Goal: Task Accomplishment & Management: Complete application form

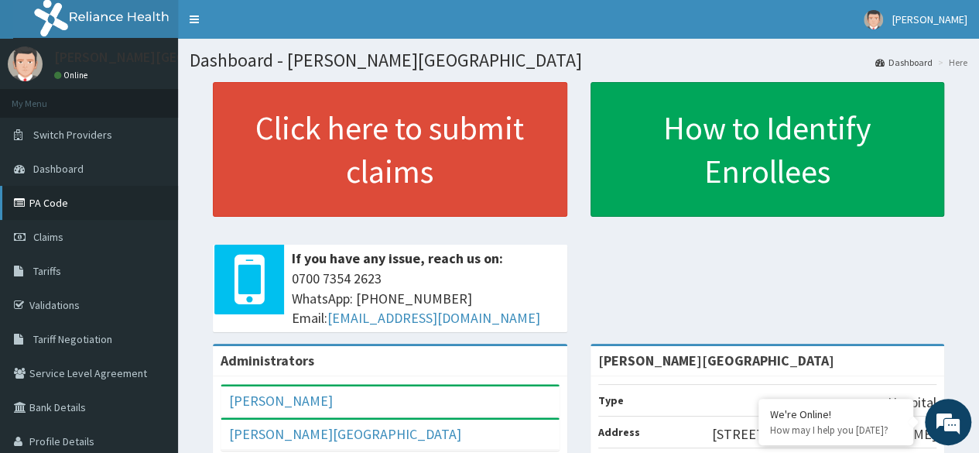
click at [36, 201] on link "PA Code" at bounding box center [89, 203] width 178 height 34
click at [44, 196] on link "PA Code" at bounding box center [89, 203] width 178 height 34
click at [70, 238] on link "Claims" at bounding box center [89, 237] width 178 height 34
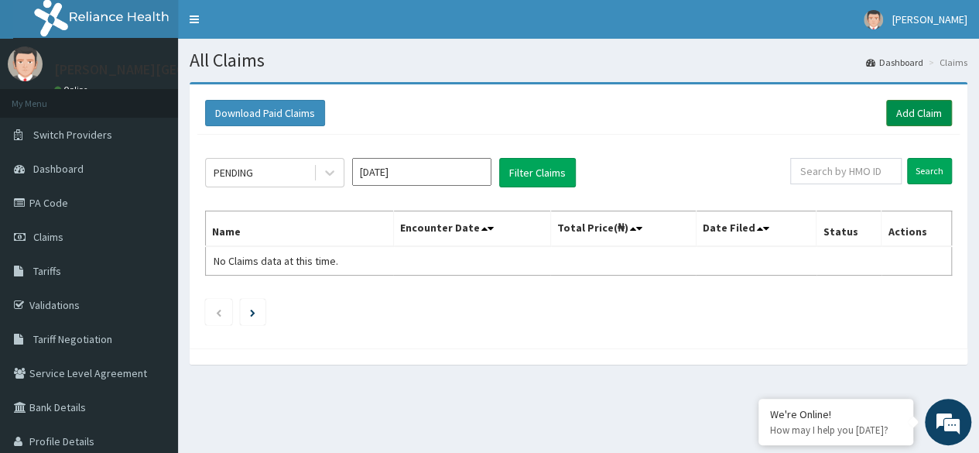
click at [918, 103] on link "Add Claim" at bounding box center [919, 113] width 66 height 26
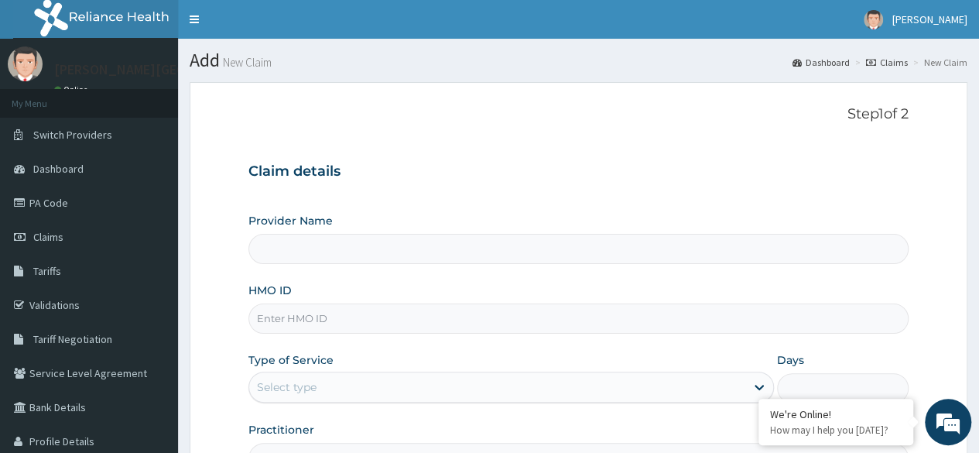
click at [299, 330] on input "HMO ID" at bounding box center [578, 318] width 660 height 30
paste input "evs/10037/d"
type input "evs/10037/d"
type input "Leah Medical Centre"
click at [281, 323] on input "evs/10037/d" at bounding box center [578, 318] width 660 height 30
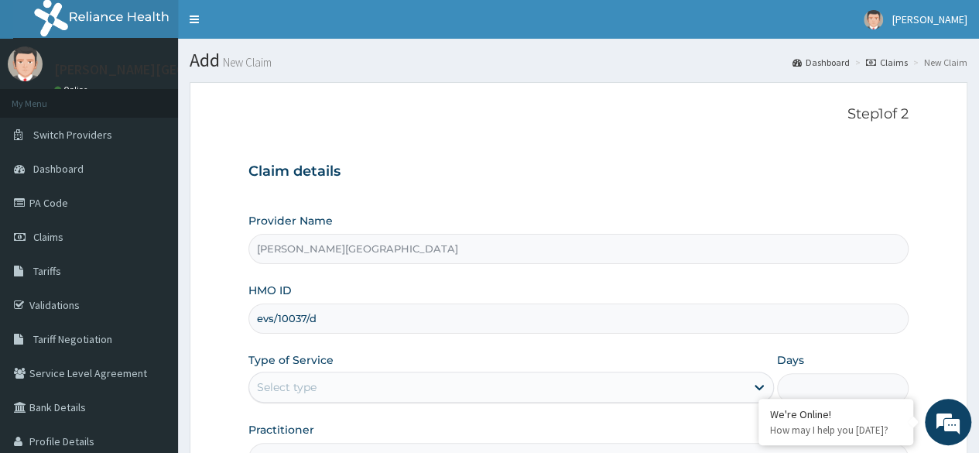
type input "evs/10037/d"
click at [372, 391] on div "Select type" at bounding box center [497, 387] width 496 height 25
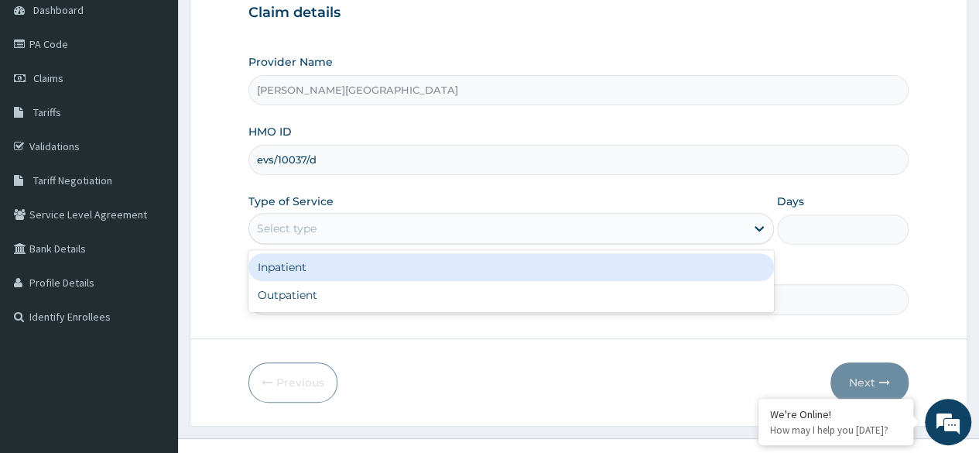
scroll to position [159, 0]
click at [383, 292] on div "Outpatient" at bounding box center [510, 294] width 525 height 28
type input "1"
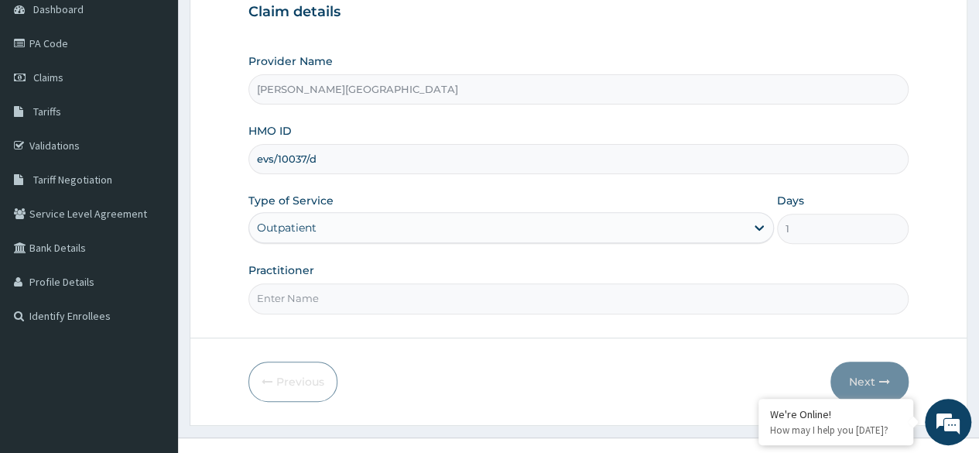
click at [491, 283] on input "Practitioner" at bounding box center [578, 298] width 660 height 30
type input "SPECIALIST"
click at [862, 388] on button "Next" at bounding box center [869, 381] width 78 height 40
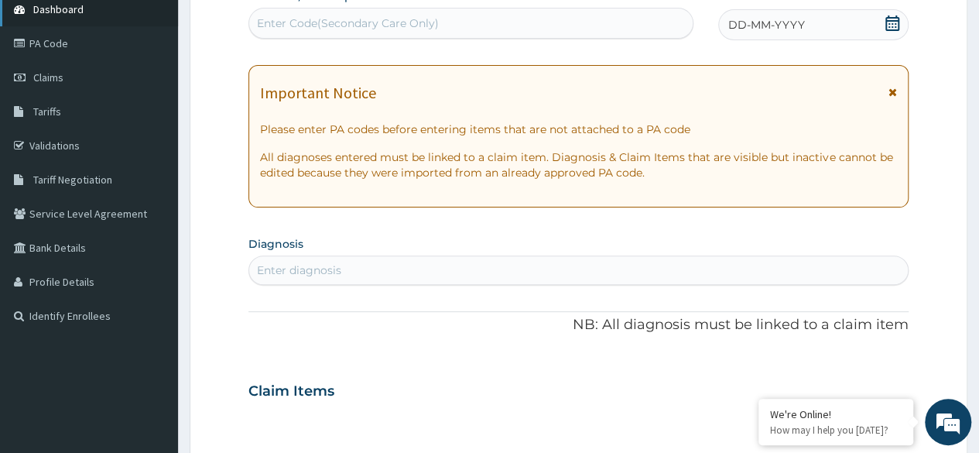
paste input "PA/DCF702"
type input "PA/DCF702"
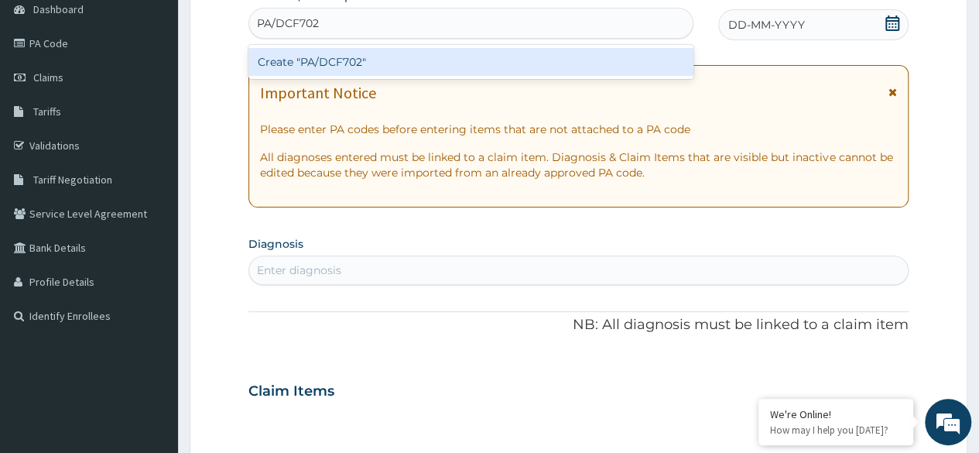
click at [478, 63] on div "Create "PA/DCF702"" at bounding box center [470, 62] width 444 height 28
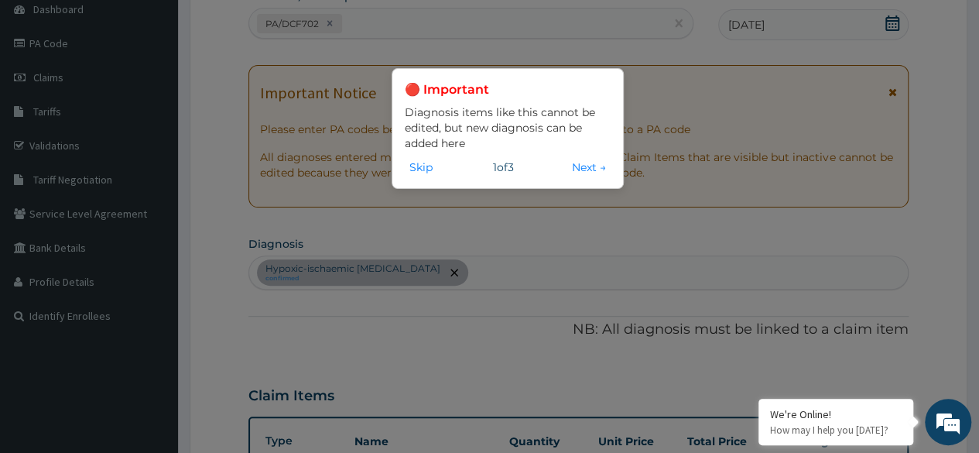
scroll to position [684, 0]
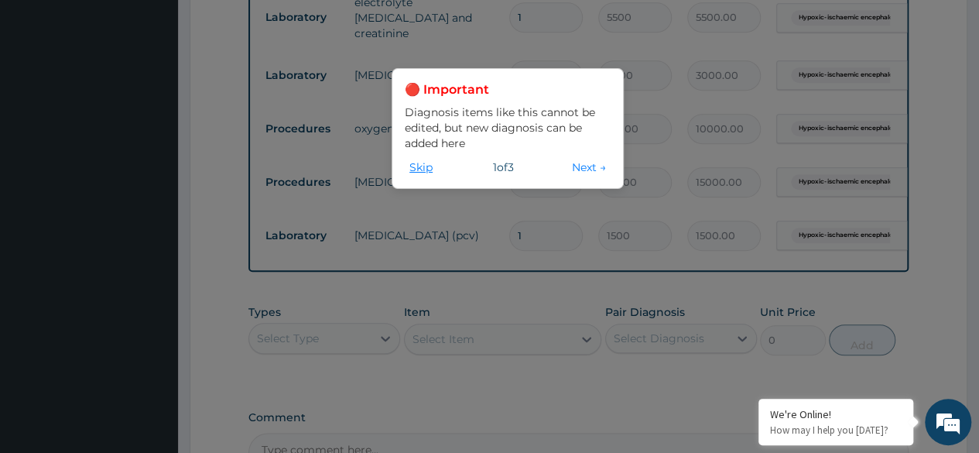
click at [426, 173] on button "Skip" at bounding box center [421, 167] width 33 height 17
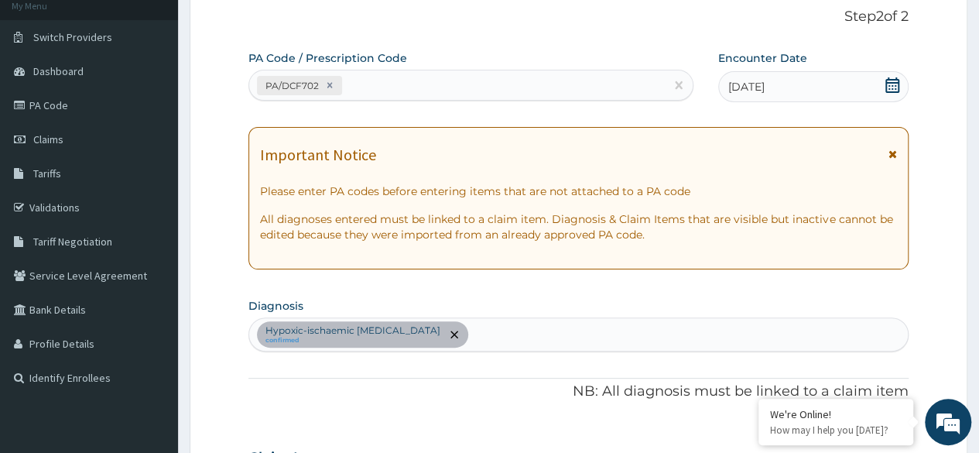
scroll to position [67, 0]
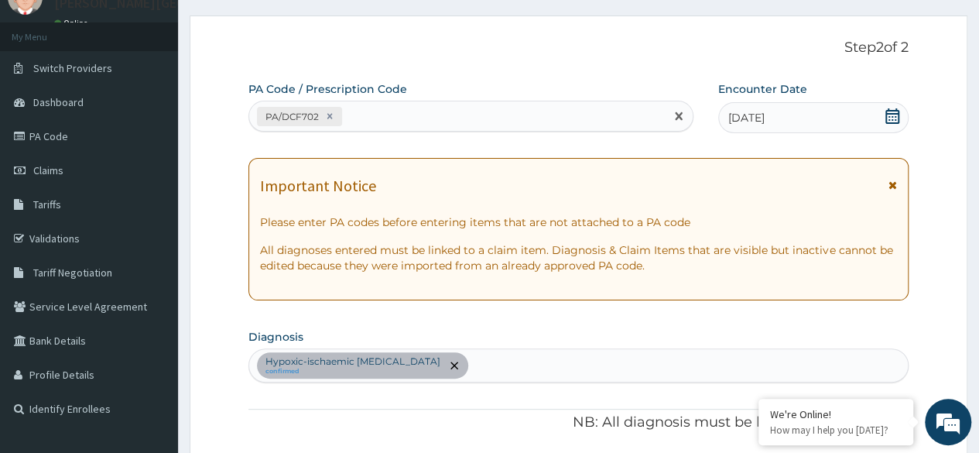
paste input "PA/44BA14"
type input "PA/44BA14"
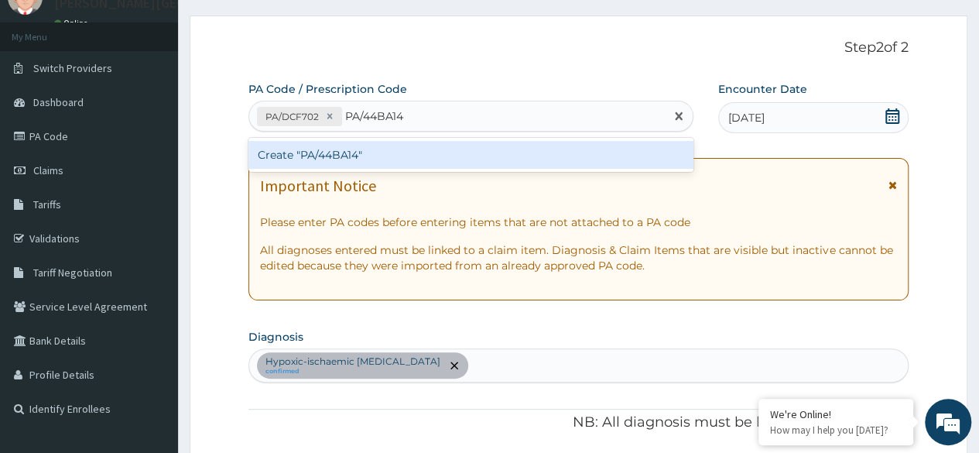
click at [501, 156] on div "Create "PA/44BA14"" at bounding box center [470, 155] width 444 height 28
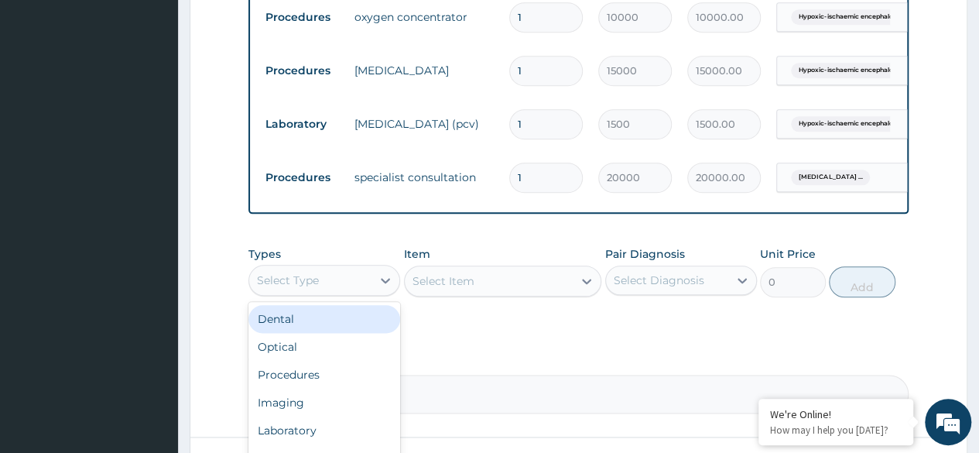
scroll to position [800, 0]
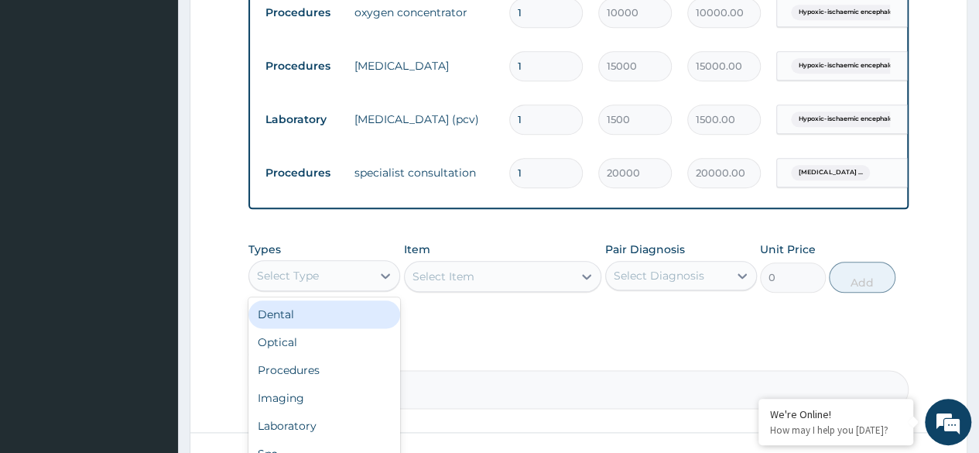
click at [327, 384] on div "Procedures" at bounding box center [324, 370] width 152 height 28
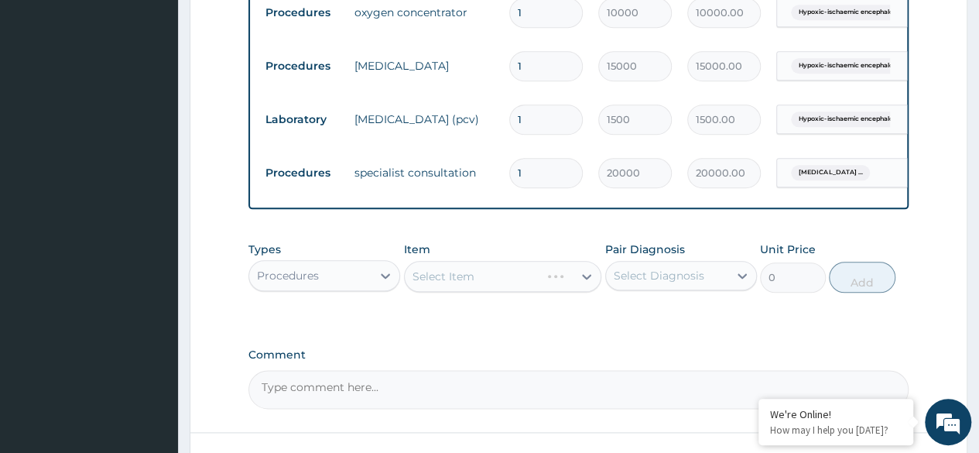
click at [524, 299] on div "Types option Procedures, selected. Select is focused ,type to refine list, pres…" at bounding box center [578, 267] width 660 height 67
click at [570, 269] on div "Select Item" at bounding box center [503, 276] width 198 height 31
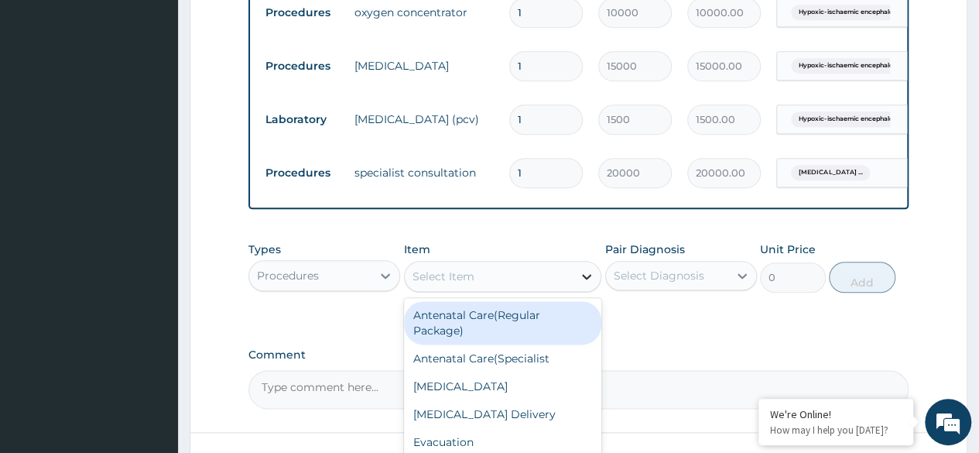
click at [587, 284] on icon at bounding box center [586, 276] width 15 height 15
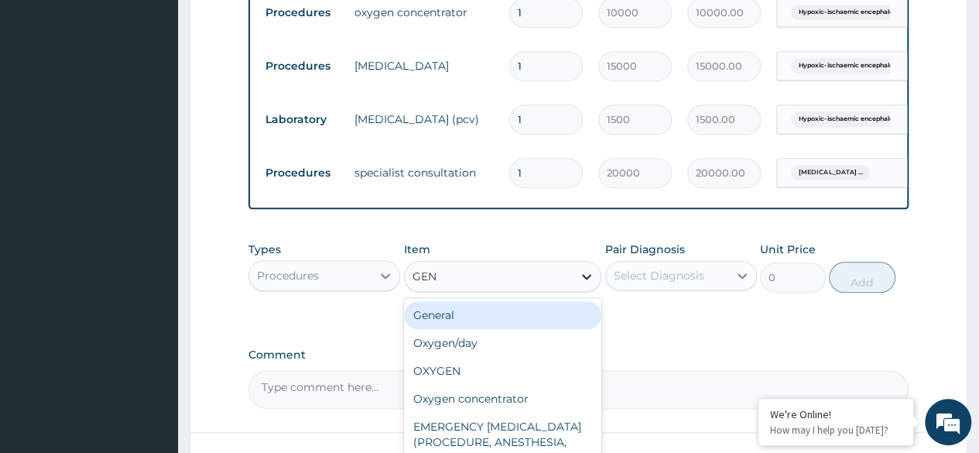
type input "GENE"
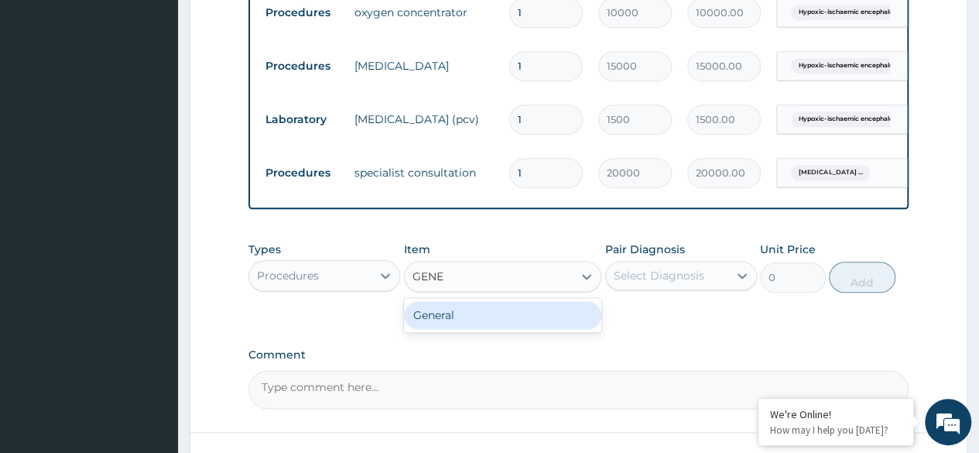
click at [539, 328] on div "General" at bounding box center [503, 315] width 198 height 28
type input "4000"
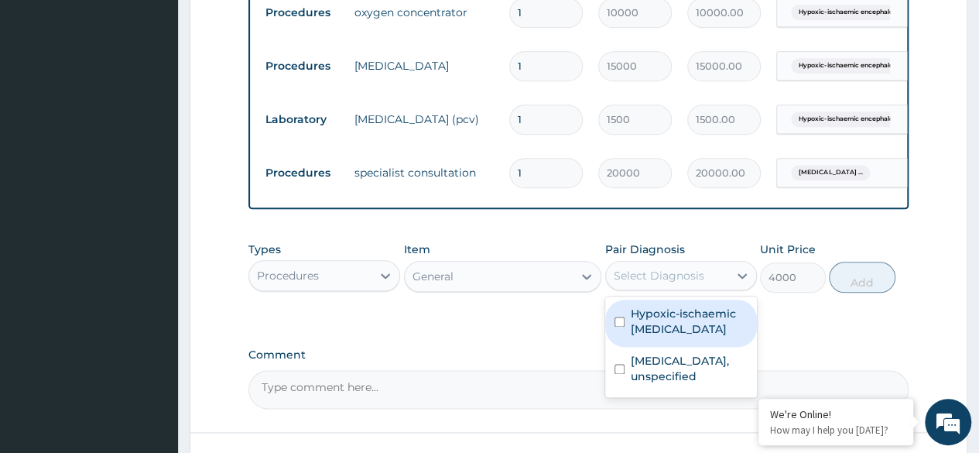
click at [713, 337] on label "Hypoxic-ischaemic encephalopathy, unspecified" at bounding box center [689, 321] width 117 height 31
checkbox input "true"
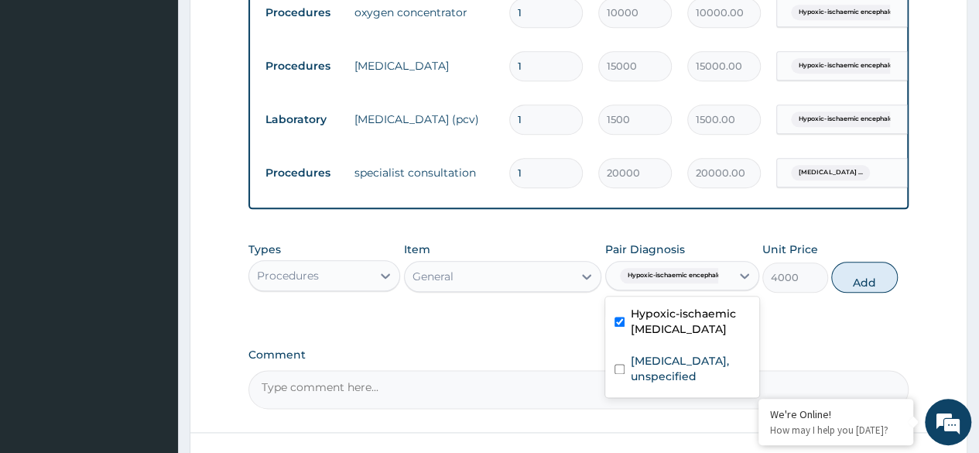
click at [676, 384] on label "Respiratory distress syndrome of newborn, unspecified" at bounding box center [690, 368] width 119 height 31
checkbox input "true"
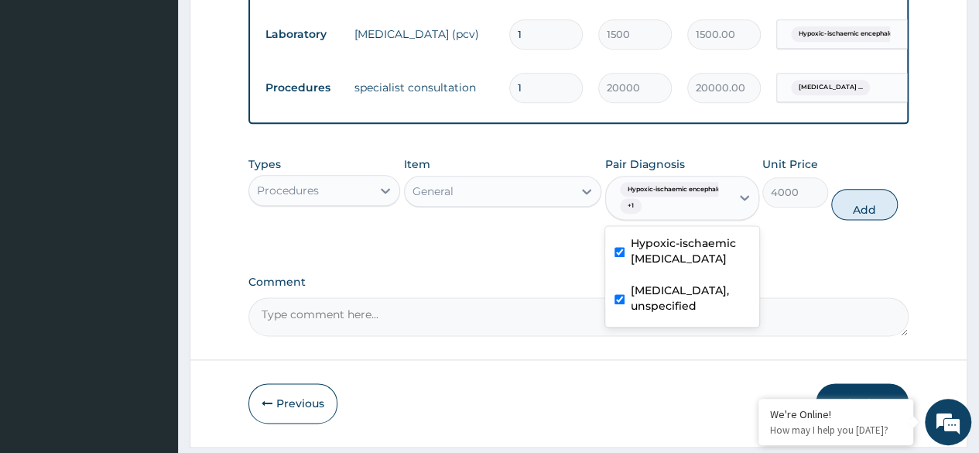
scroll to position [893, 0]
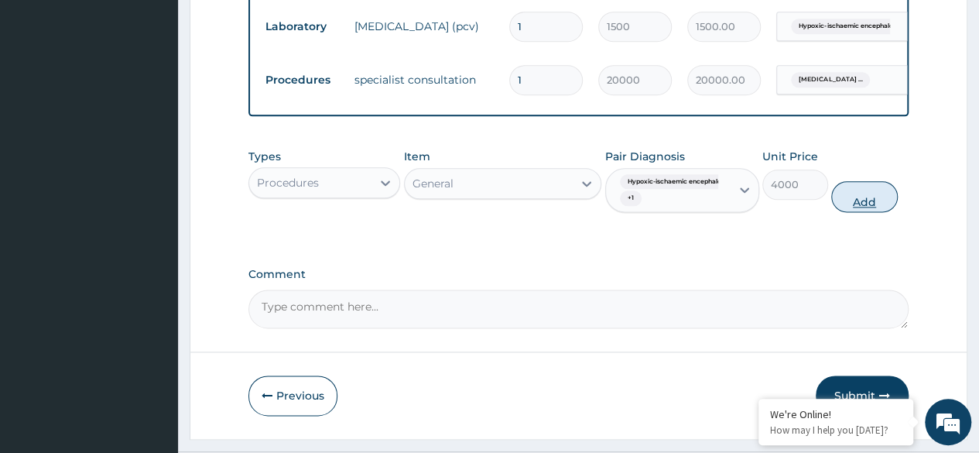
click at [864, 203] on button "Add" at bounding box center [864, 196] width 66 height 31
type input "0"
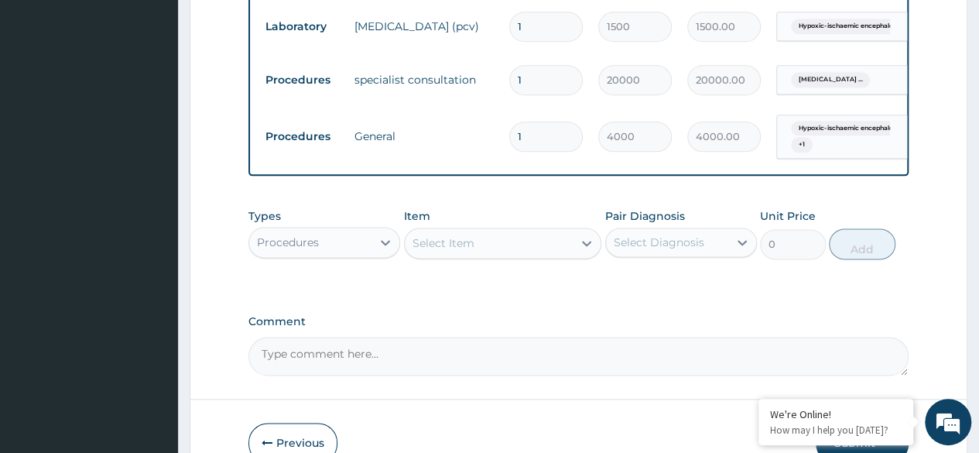
click at [537, 125] on input "1" at bounding box center [546, 136] width 74 height 30
type input "0.00"
type input "2"
type input "8000.00"
type input "2"
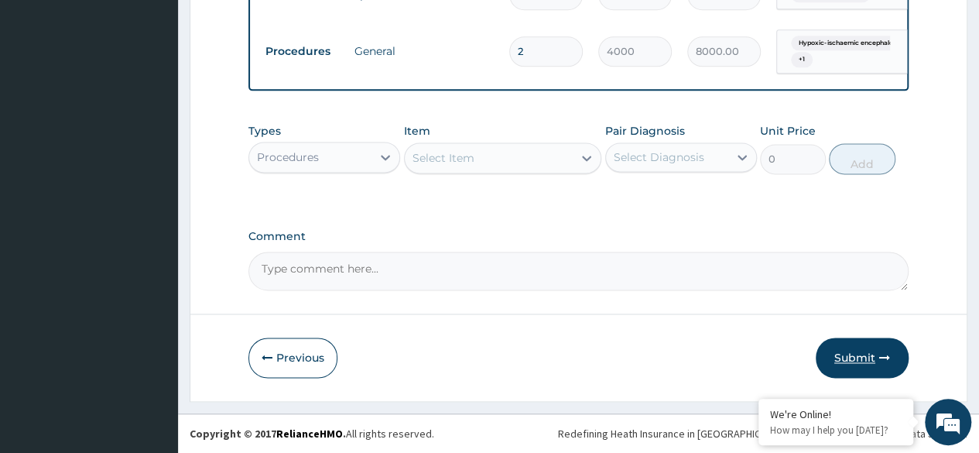
click at [882, 359] on icon "button" at bounding box center [884, 357] width 11 height 11
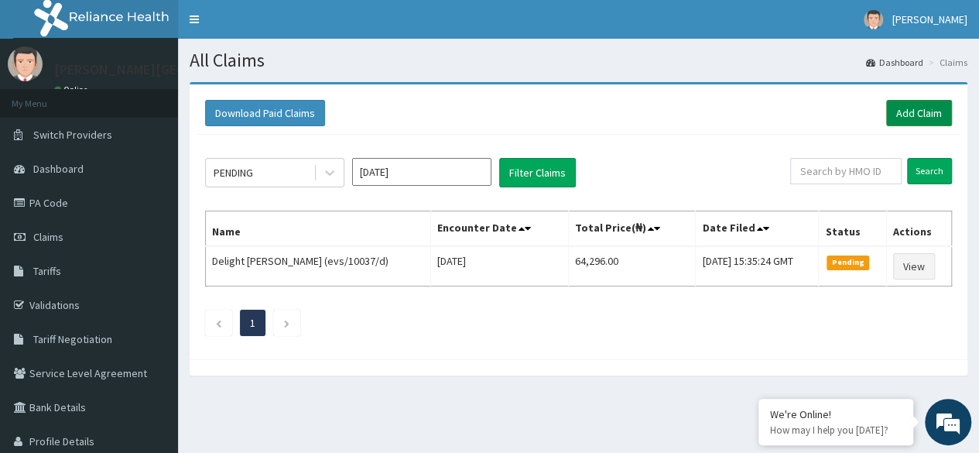
click at [927, 102] on link "Add Claim" at bounding box center [919, 113] width 66 height 26
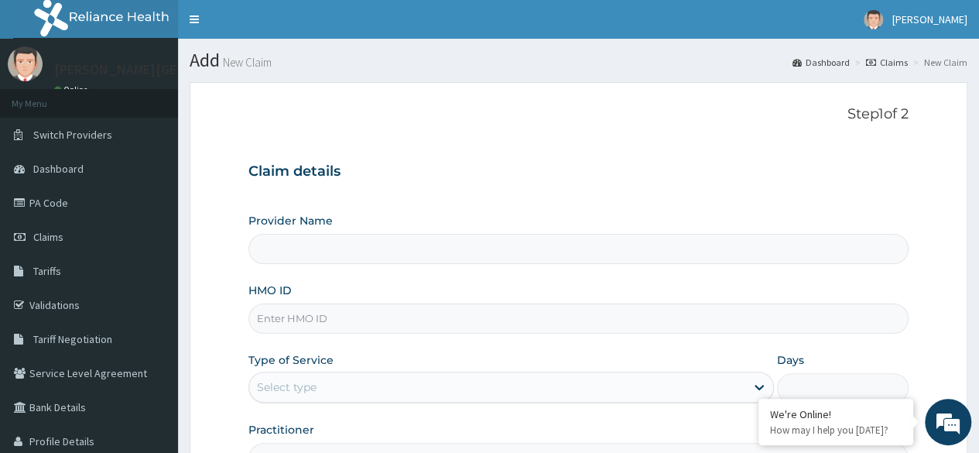
click at [374, 318] on input "HMO ID" at bounding box center [578, 318] width 660 height 30
paste input "EVS/10037/B"
click at [286, 313] on input "EVS/10037/B" at bounding box center [578, 318] width 660 height 30
type input "EVS/10037/B"
type input "[PERSON_NAME][GEOGRAPHIC_DATA]"
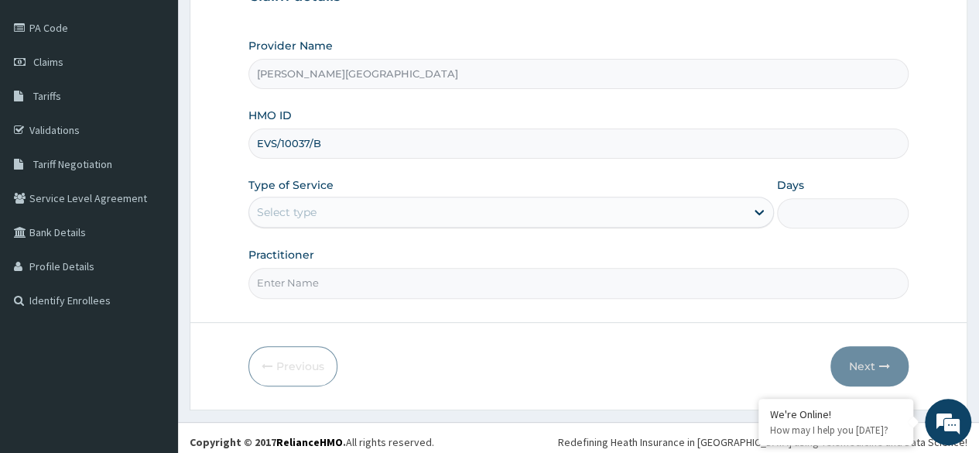
scroll to position [180, 0]
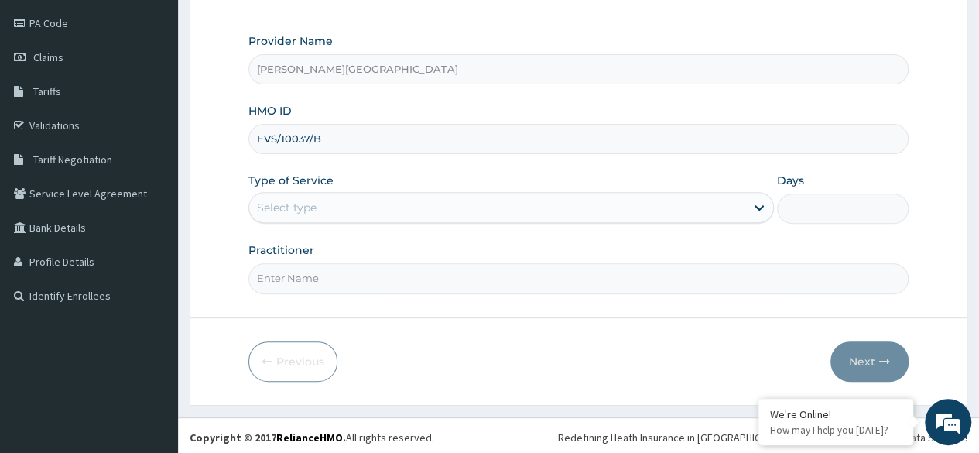
type input "EVS/10037/B"
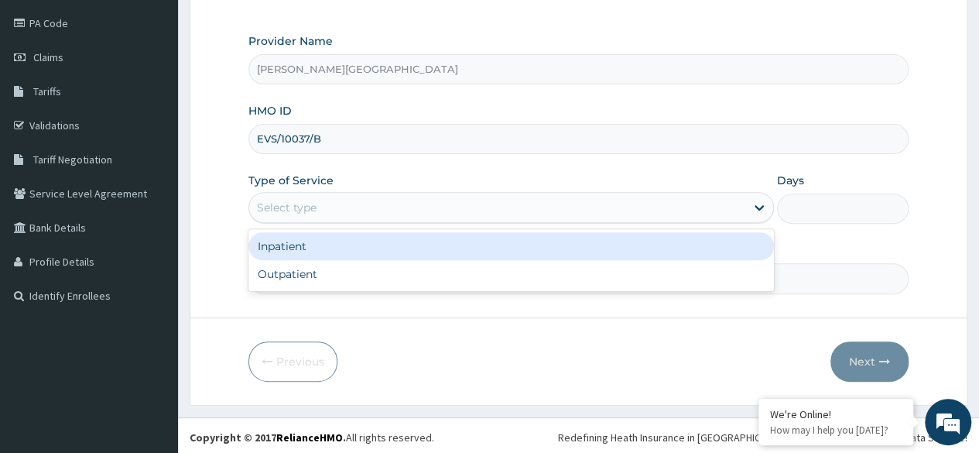
click at [696, 272] on div "Outpatient" at bounding box center [510, 274] width 525 height 28
type input "1"
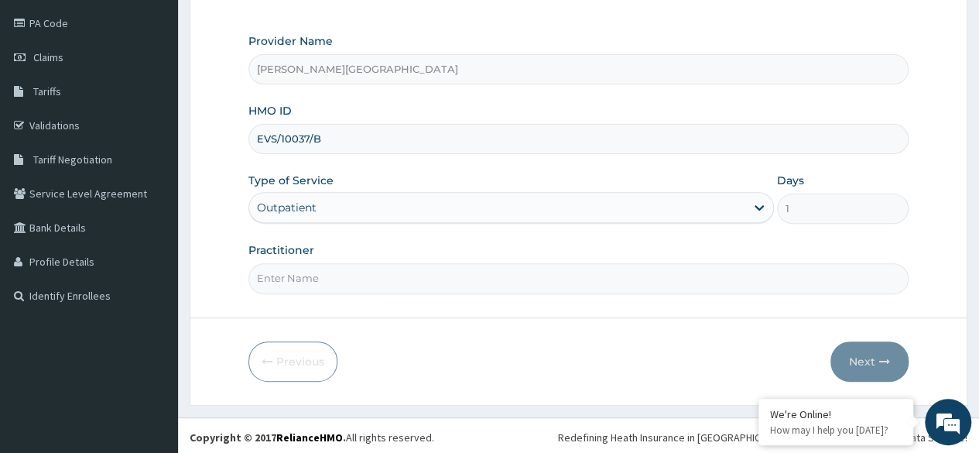
click at [740, 279] on input "Practitioner" at bounding box center [578, 278] width 660 height 30
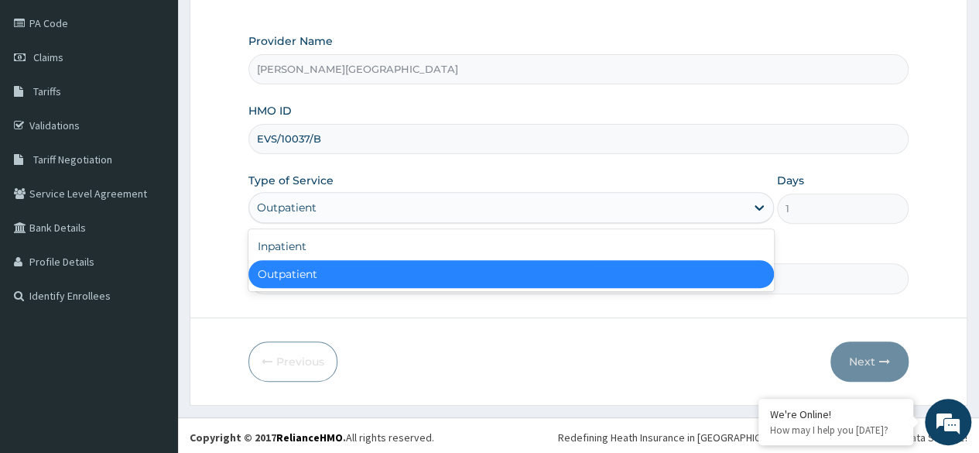
click at [402, 250] on div "Inpatient" at bounding box center [510, 246] width 525 height 28
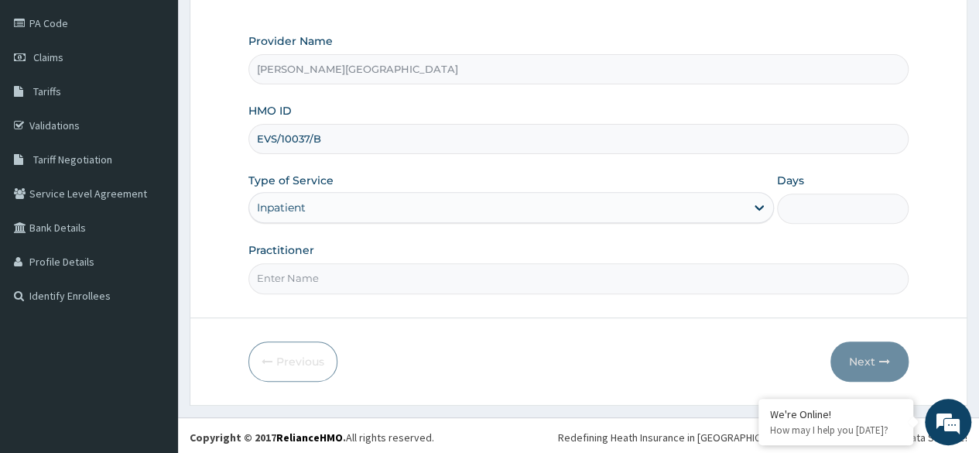
click at [423, 264] on input "Practitioner" at bounding box center [578, 278] width 660 height 30
click at [423, 299] on form "Step 1 of 2 Claim details Provider Name Leah Medical Centre HMO ID EVS/10037/B …" at bounding box center [579, 153] width 778 height 502
click at [484, 289] on input "Practitioner" at bounding box center [578, 278] width 660 height 30
type input "SPECIALIST"
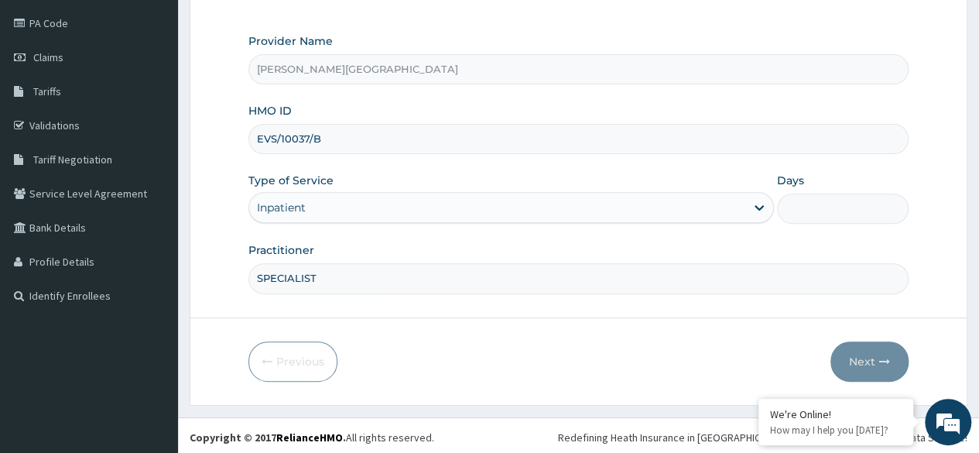
click at [836, 206] on input "Days" at bounding box center [843, 208] width 132 height 30
type input "6"
click at [877, 370] on button "Next" at bounding box center [869, 361] width 78 height 40
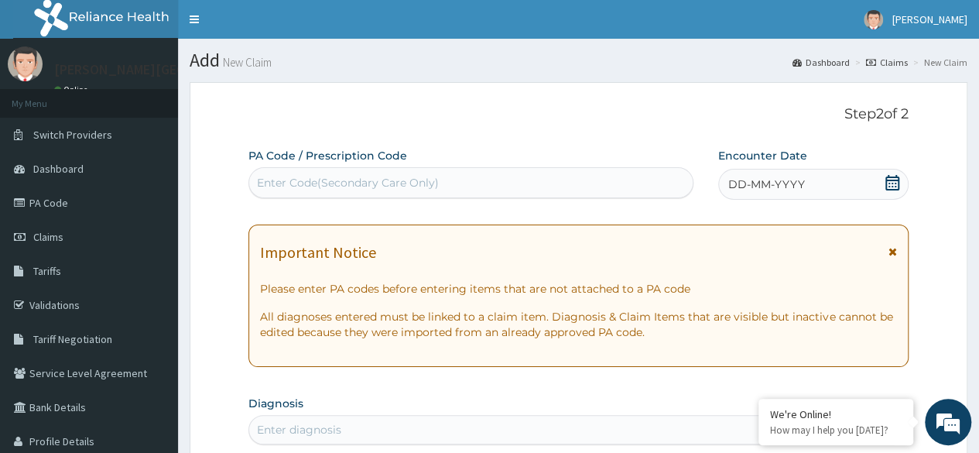
scroll to position [2, 0]
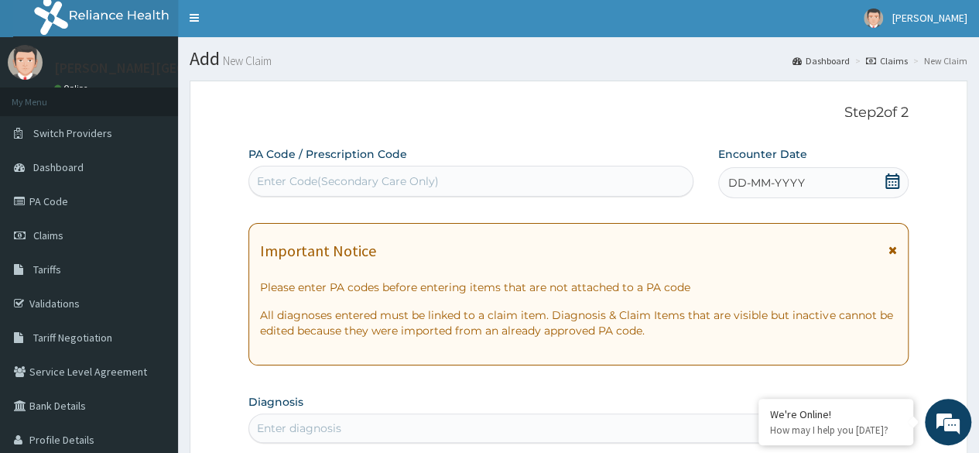
paste input "PA/7C51D2"
type input "PA/7C51D2"
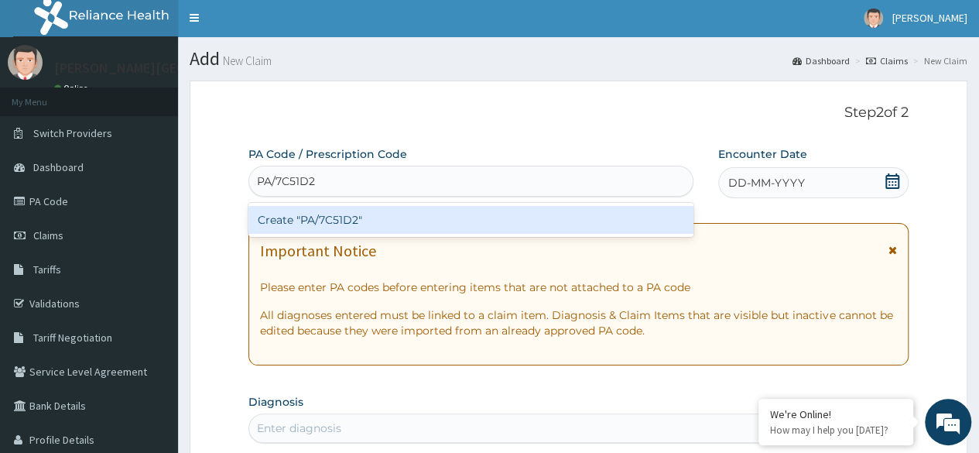
click at [548, 214] on div "Create "PA/7C51D2"" at bounding box center [470, 220] width 444 height 28
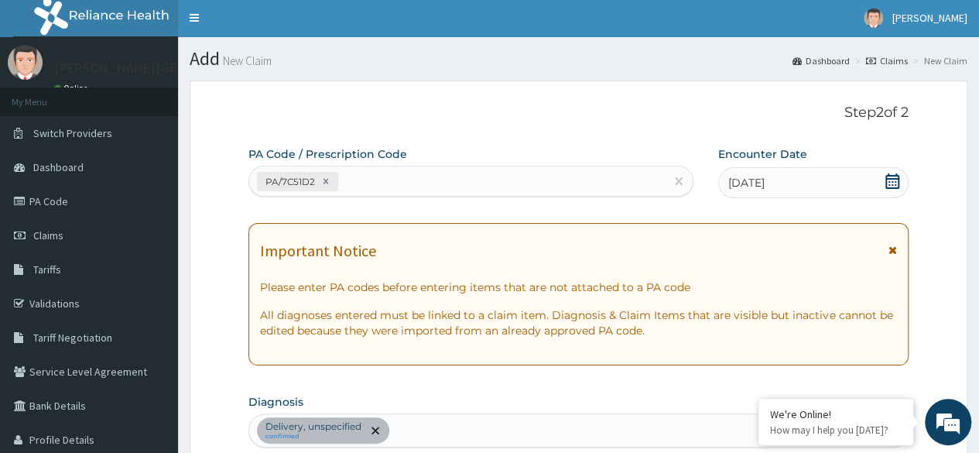
scroll to position [899, 0]
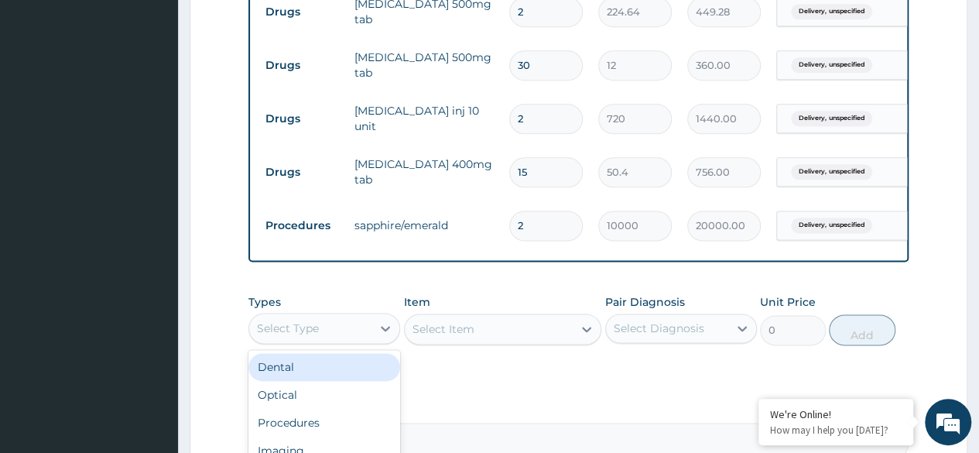
click at [320, 436] on div "Procedures" at bounding box center [324, 423] width 152 height 28
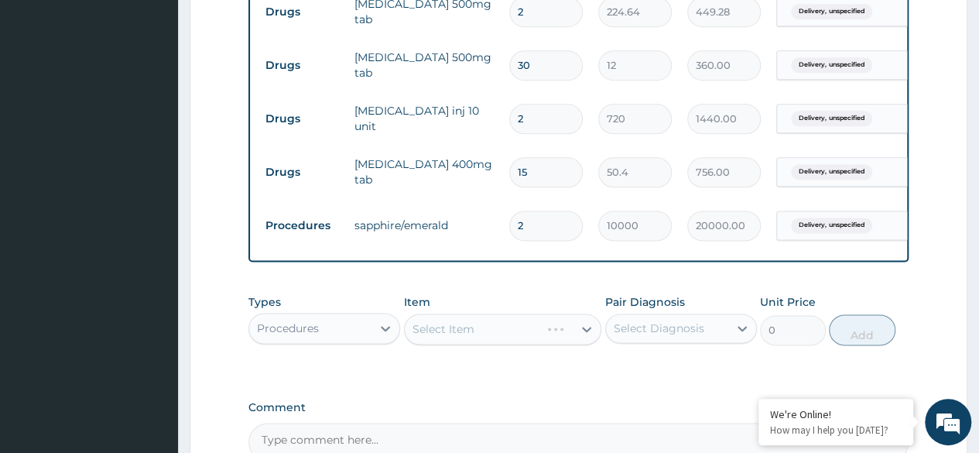
click at [494, 344] on div "Select Item" at bounding box center [503, 328] width 198 height 31
click at [557, 332] on div "Select Item" at bounding box center [503, 328] width 198 height 31
click at [578, 343] on div at bounding box center [587, 329] width 28 height 28
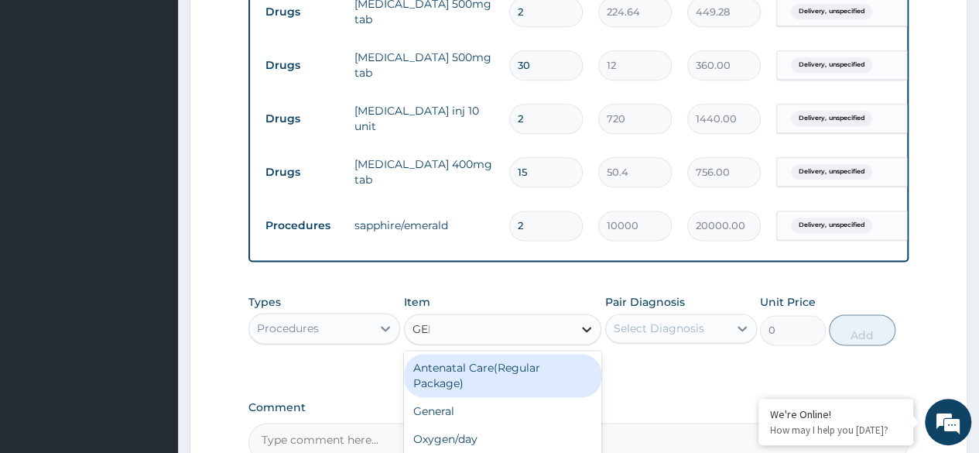
type input "GENE"
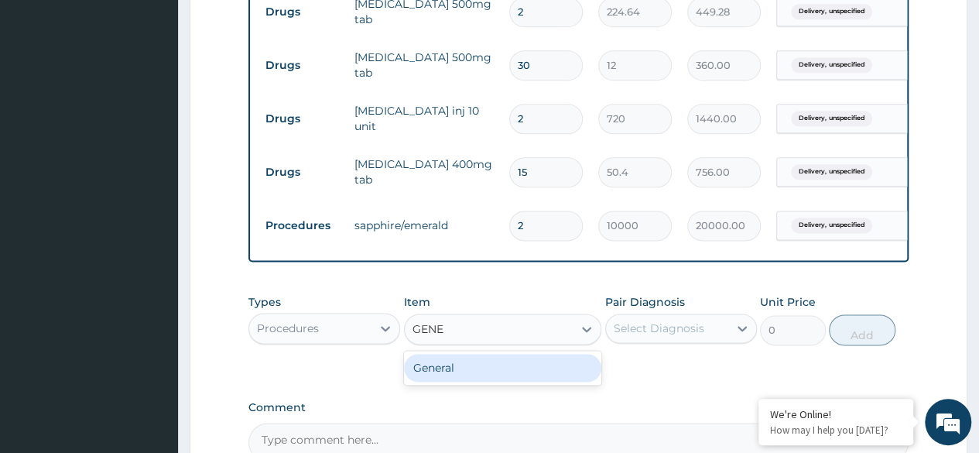
click at [533, 371] on div "General" at bounding box center [503, 368] width 198 height 28
type input "4000"
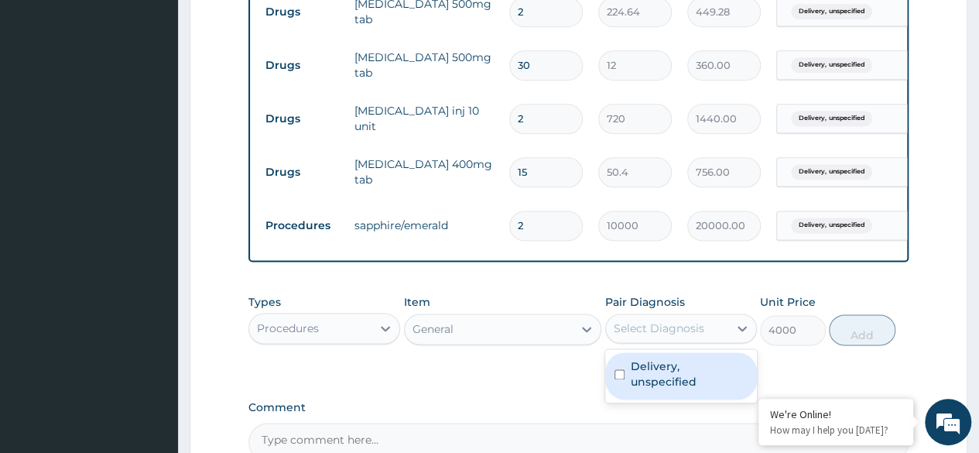
click at [696, 395] on div "Delivery, unspecified" at bounding box center [681, 375] width 152 height 47
checkbox input "true"
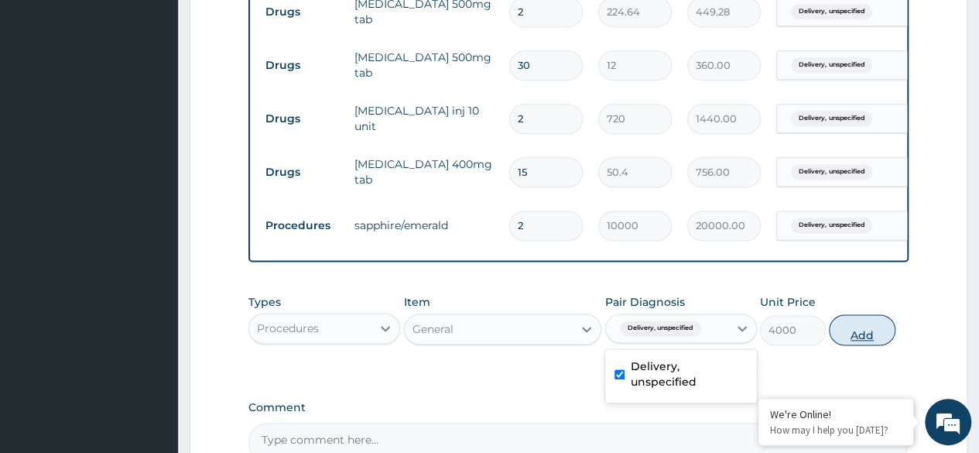
click at [881, 337] on button "Add" at bounding box center [862, 329] width 66 height 31
type input "0"
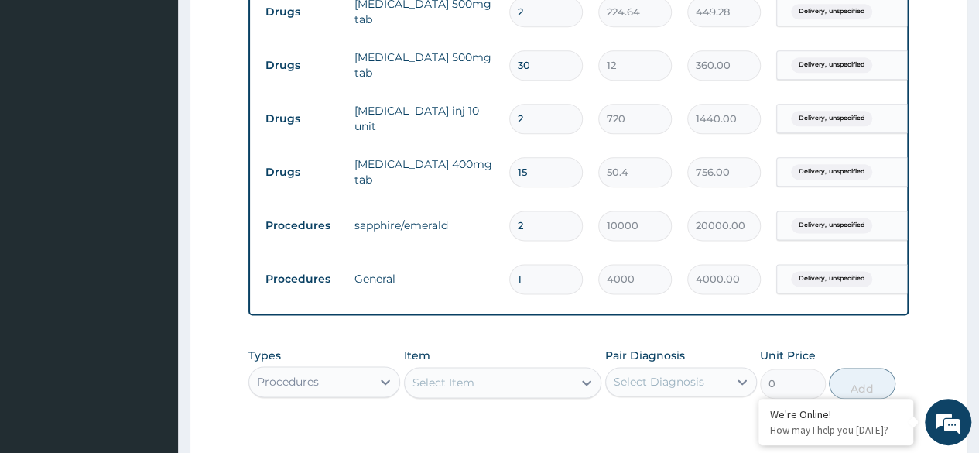
click at [531, 286] on input "1" at bounding box center [546, 279] width 74 height 30
type input "0.00"
type input "2"
type input "8000.00"
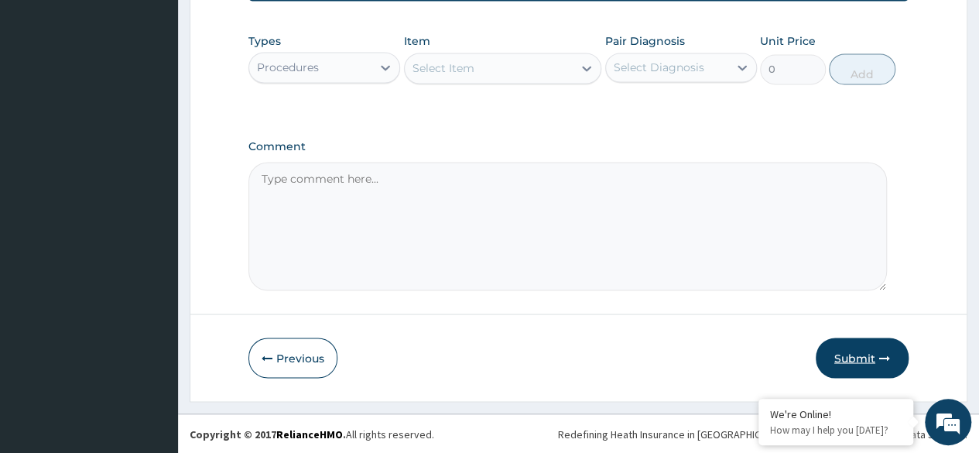
click at [875, 353] on button "Submit" at bounding box center [862, 357] width 93 height 40
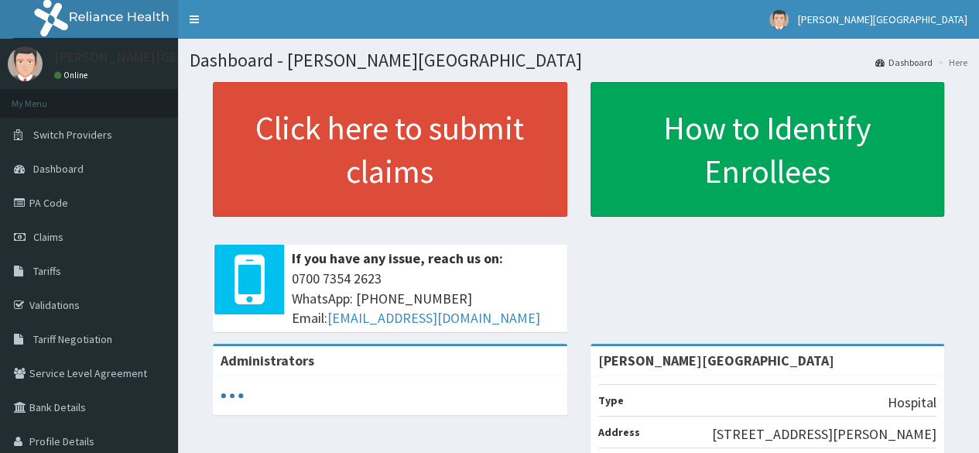
click at [100, 245] on link "Claims" at bounding box center [89, 237] width 178 height 34
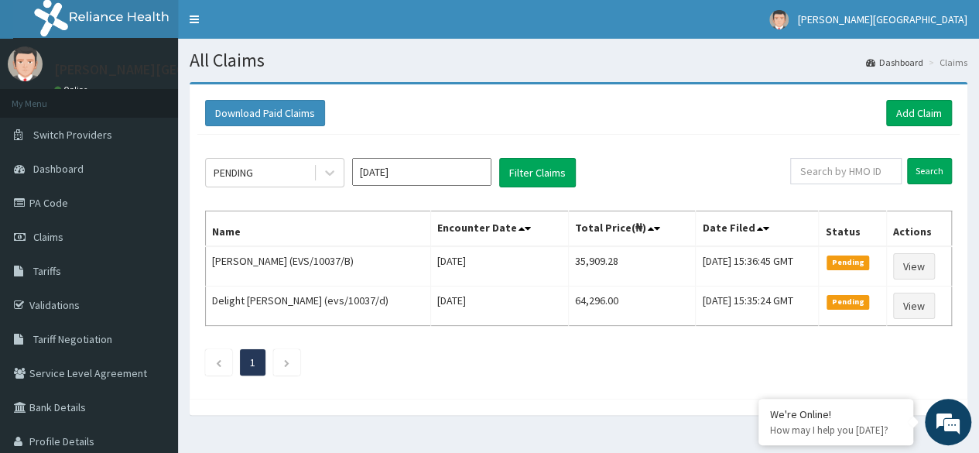
click at [915, 87] on div "Download Paid Claims Add Claim × Note you can only download claims within a max…" at bounding box center [579, 241] width 778 height 314
click at [915, 105] on link "Add Claim" at bounding box center [919, 113] width 66 height 26
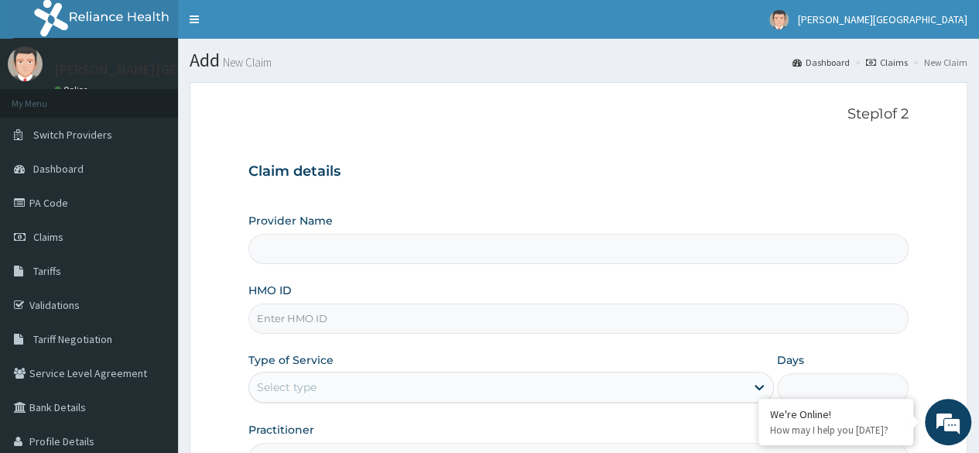
click at [501, 340] on div "Provider Name HMO ID Type of Service Select type Days Practitioner" at bounding box center [578, 343] width 660 height 260
click at [460, 320] on input "HMO ID" at bounding box center [578, 318] width 660 height 30
paste input "evs/10037/d"
type input "evs/10037/d"
click at [463, 412] on div "Provider Name HMO ID evs/10037/d Type of Service Select type Days Practitioner" at bounding box center [578, 343] width 660 height 260
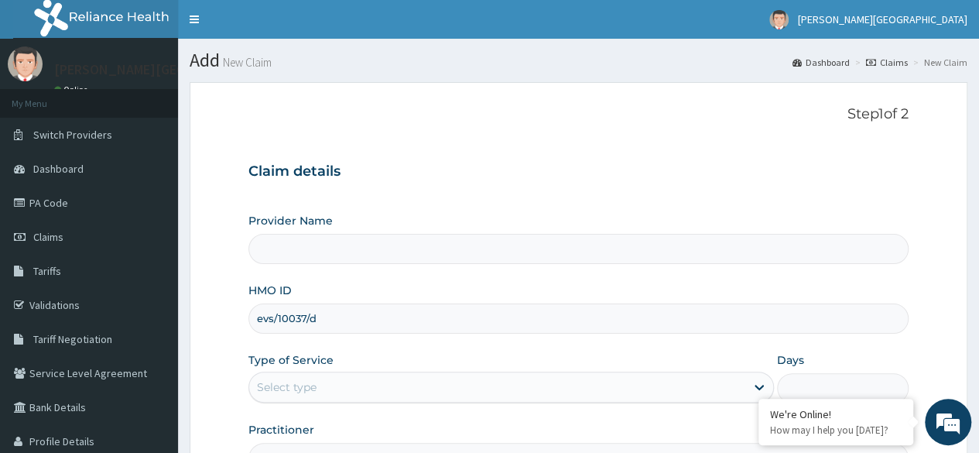
type input "Leah Medical Centre"
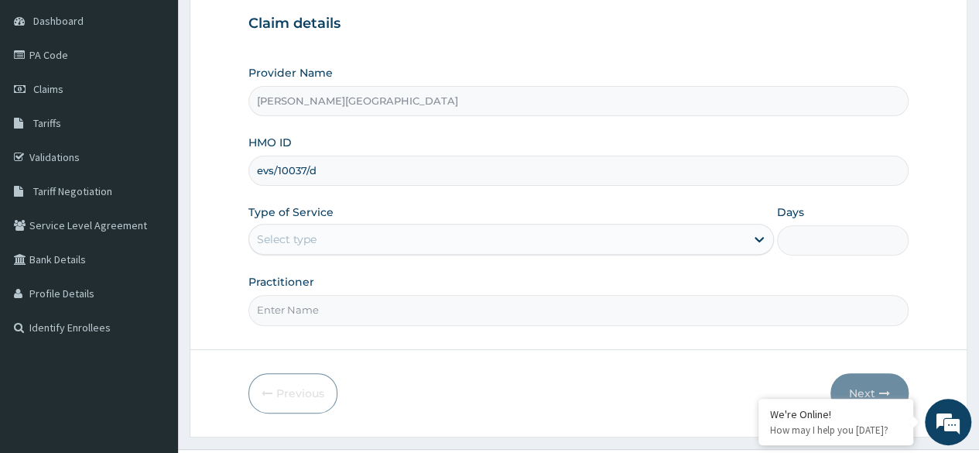
scroll to position [158, 0]
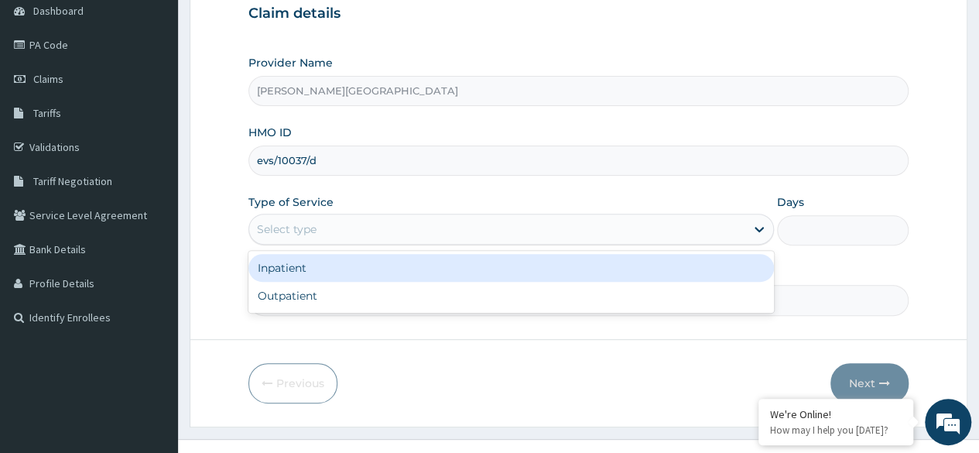
click at [385, 306] on div "Outpatient" at bounding box center [510, 296] width 525 height 28
type input "1"
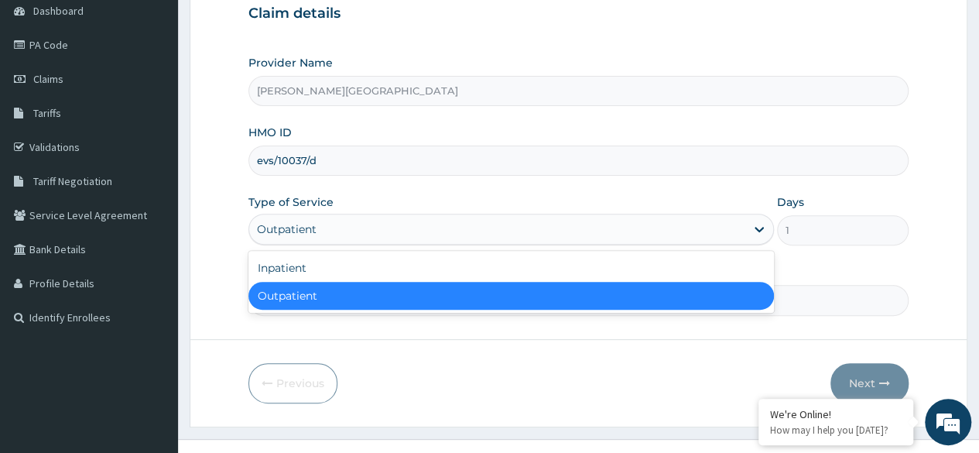
click at [336, 276] on div "Inpatient" at bounding box center [510, 268] width 525 height 28
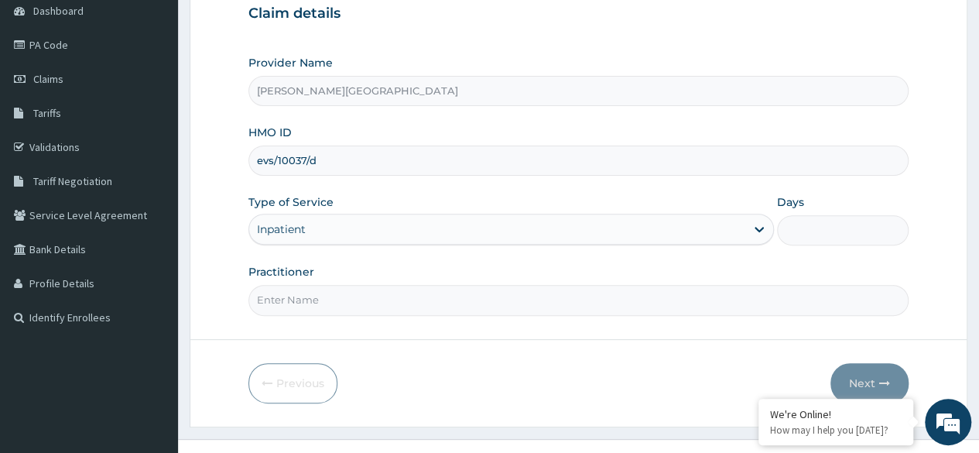
click at [831, 216] on input "Days" at bounding box center [843, 230] width 132 height 30
type input "6"
click at [387, 293] on input "Practitioner" at bounding box center [578, 300] width 660 height 30
type input "SPECIALIST"
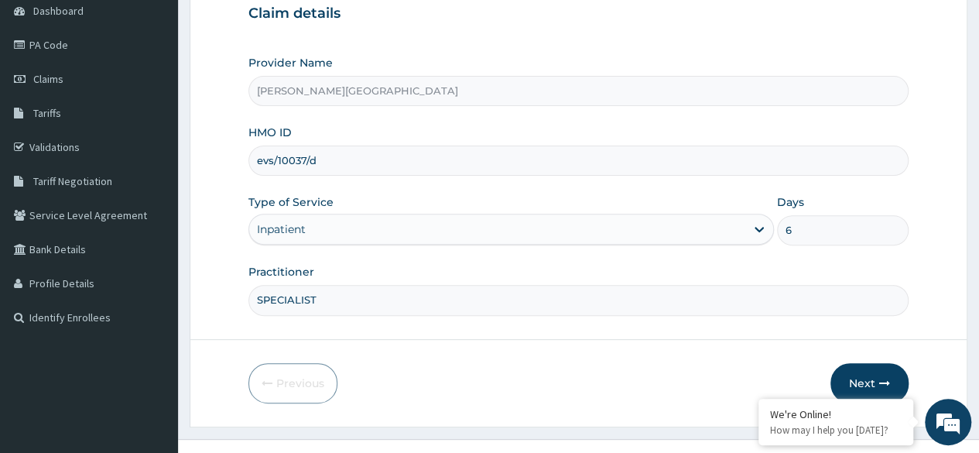
click at [885, 389] on button "Next" at bounding box center [869, 383] width 78 height 40
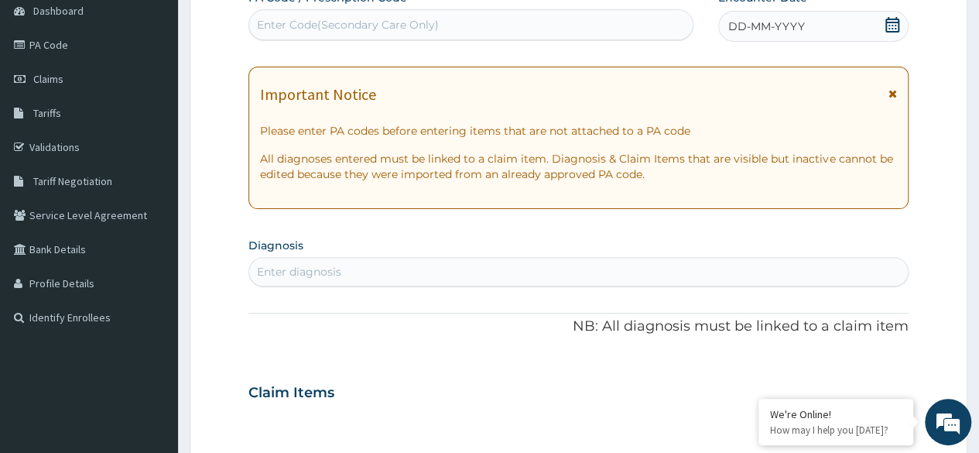
paste input "PA/D5BA76"
type input "PA/D5BA76"
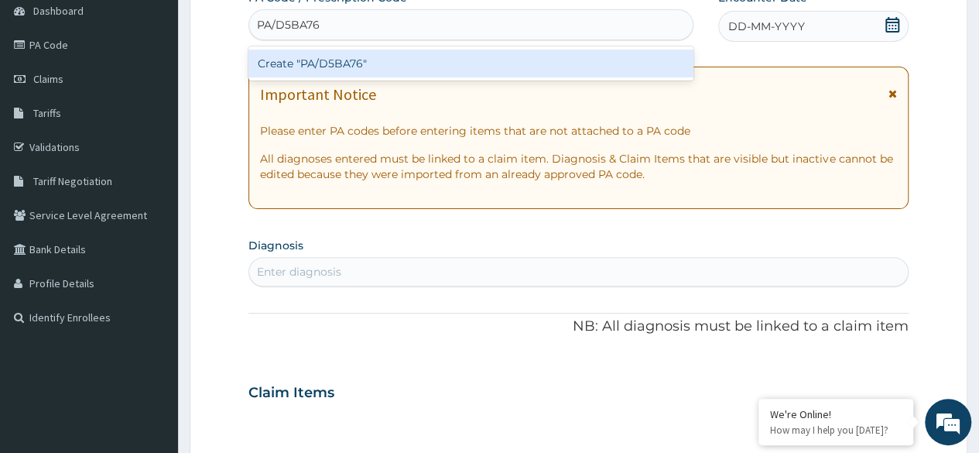
click at [426, 67] on div "Create "PA/D5BA76"" at bounding box center [470, 64] width 444 height 28
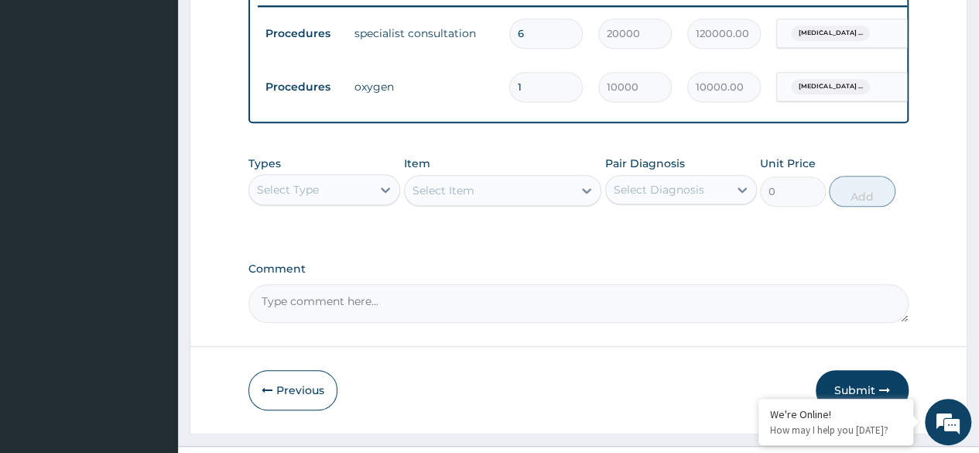
scroll to position [652, 0]
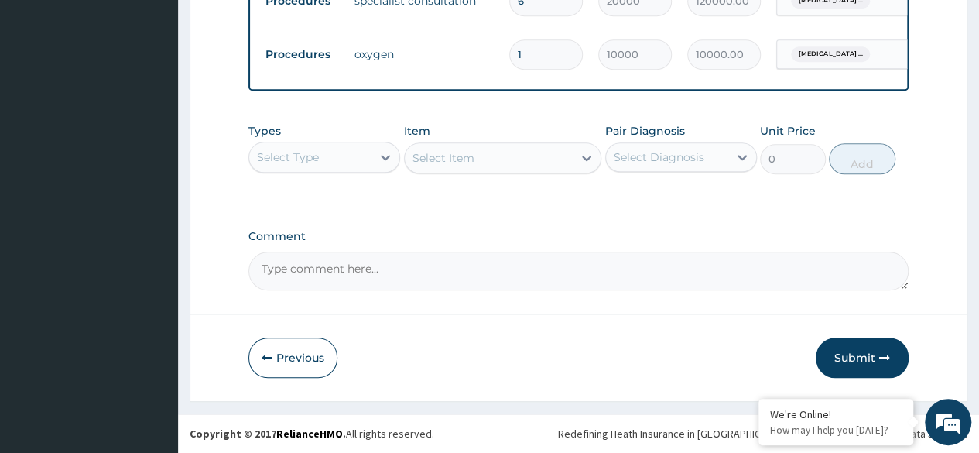
click at [452, 272] on textarea "Comment" at bounding box center [578, 270] width 660 height 39
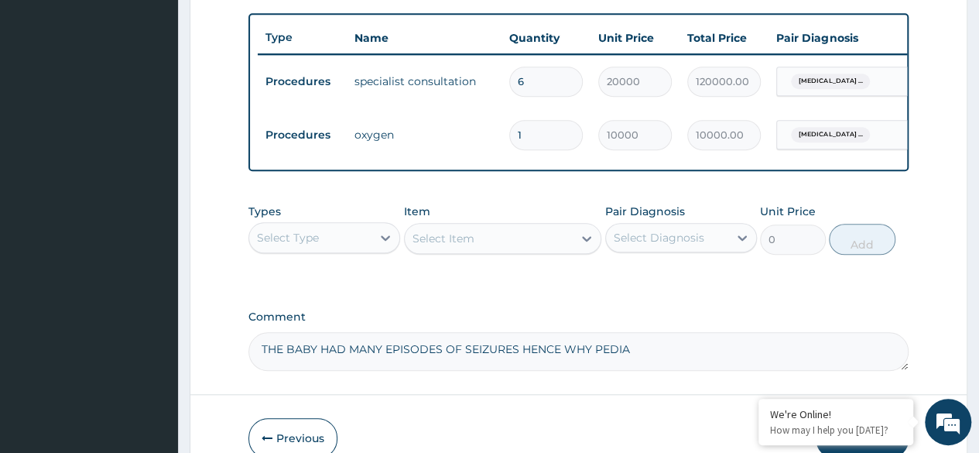
scroll to position [562, 0]
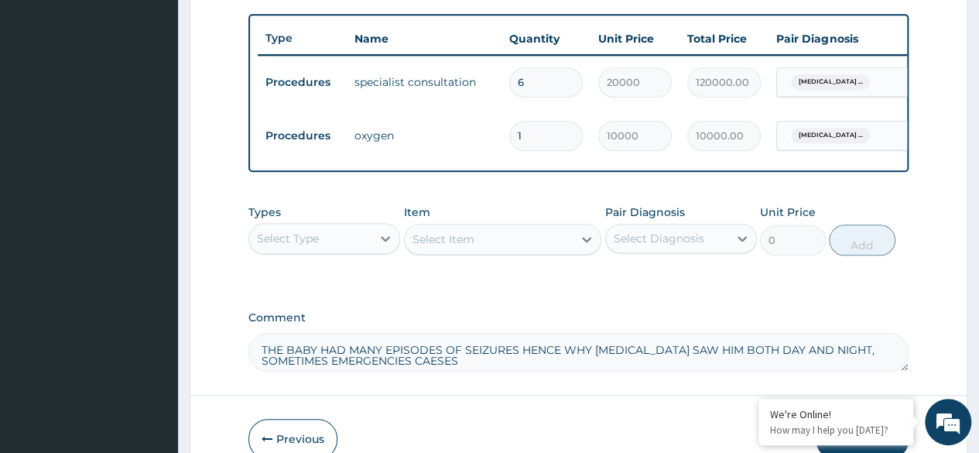
click at [426, 371] on textarea "THE BABY HAD MANY EPISODES OF SEIZURES HENCE WHY PEDIATRICIAN SAW HIM BOTH DAY …" at bounding box center [578, 352] width 660 height 39
click at [426, 368] on textarea "THE BABY HAD MANY EPISODES OF SEIZURES HENCE WHY PEDIATRICIAN SAW HIM BOTH DAY …" at bounding box center [578, 352] width 660 height 39
type textarea "THE BABY HAD MANY EPISODES OF SEIZURES HENCE WHY PEDIATRICIAN SAW HIM BOTH DAY …"
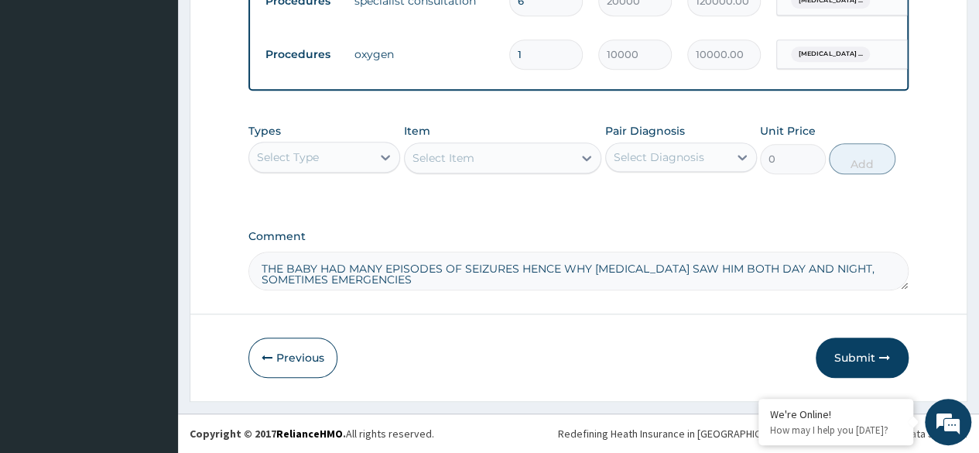
click at [868, 366] on button "Submit" at bounding box center [862, 357] width 93 height 40
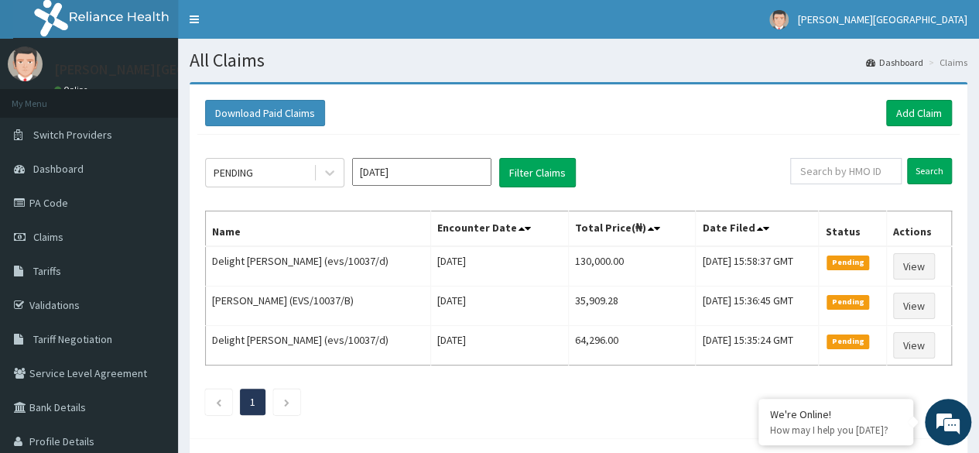
click at [59, 244] on link "Claims" at bounding box center [89, 237] width 178 height 34
click at [919, 115] on link "Add Claim" at bounding box center [919, 113] width 66 height 26
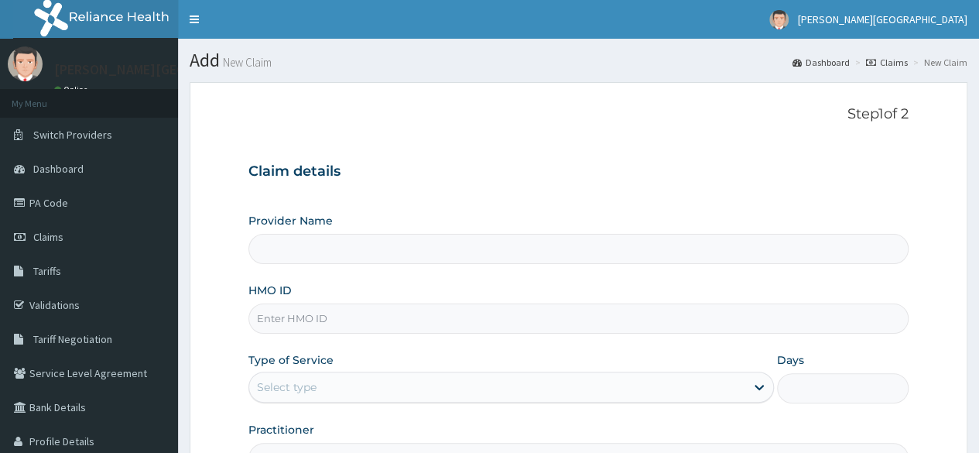
click at [348, 314] on input "HMO ID" at bounding box center [578, 318] width 660 height 30
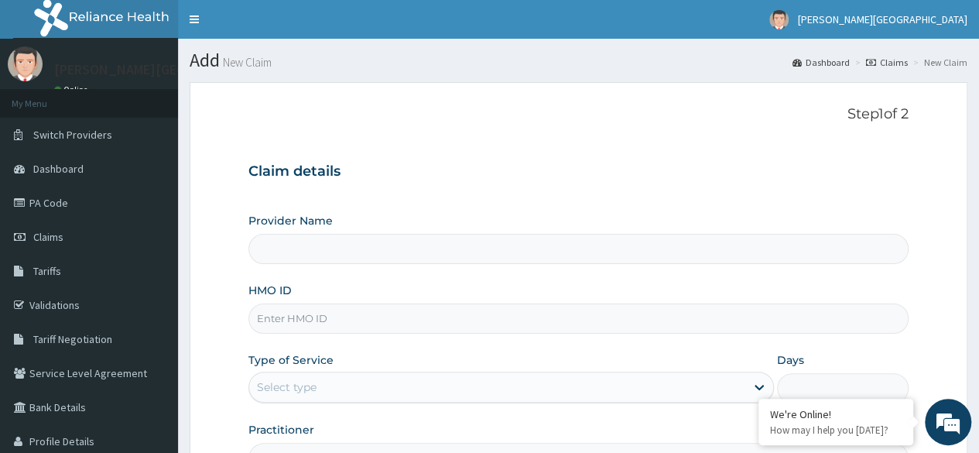
paste input "EVS/10037/B"
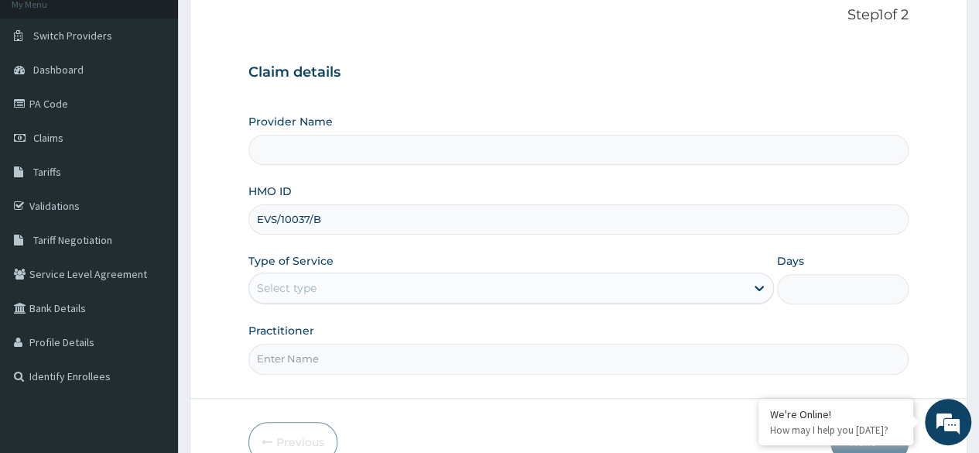
scroll to position [108, 0]
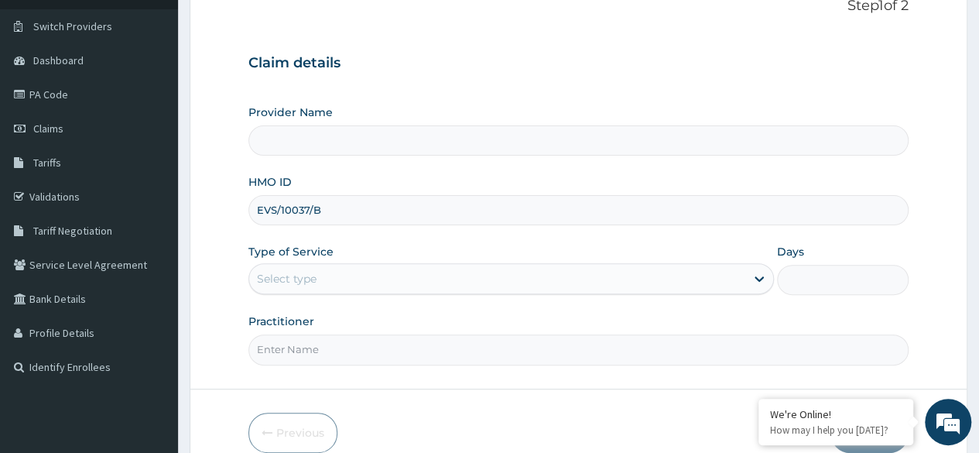
type input "EVS/10037/B"
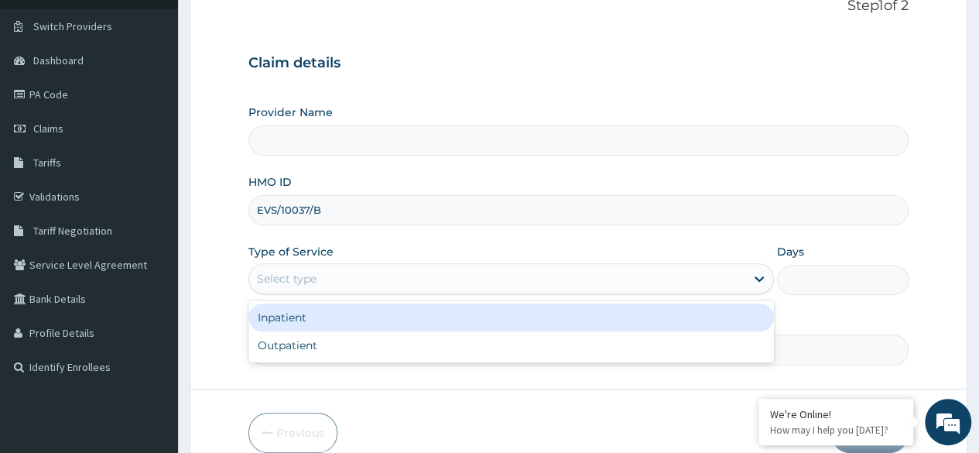
click at [396, 350] on div "Outpatient" at bounding box center [510, 345] width 525 height 28
type input "1"
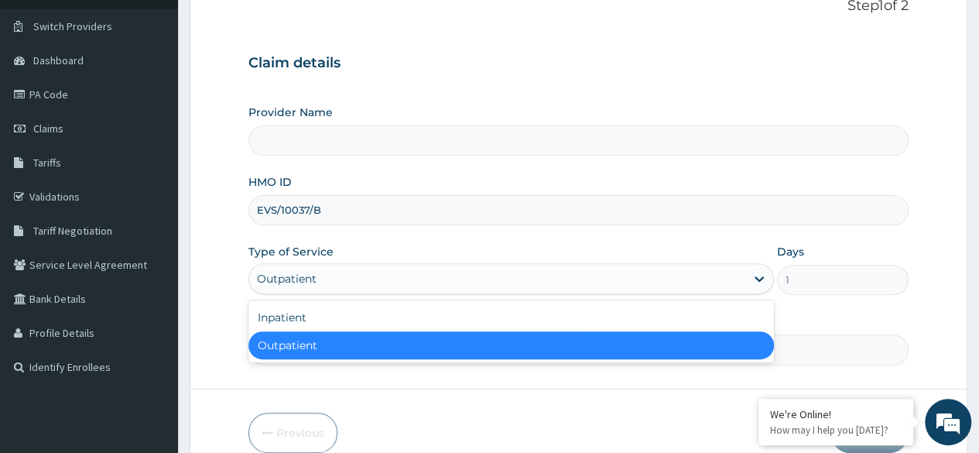
click at [345, 320] on div "Inpatient" at bounding box center [510, 317] width 525 height 28
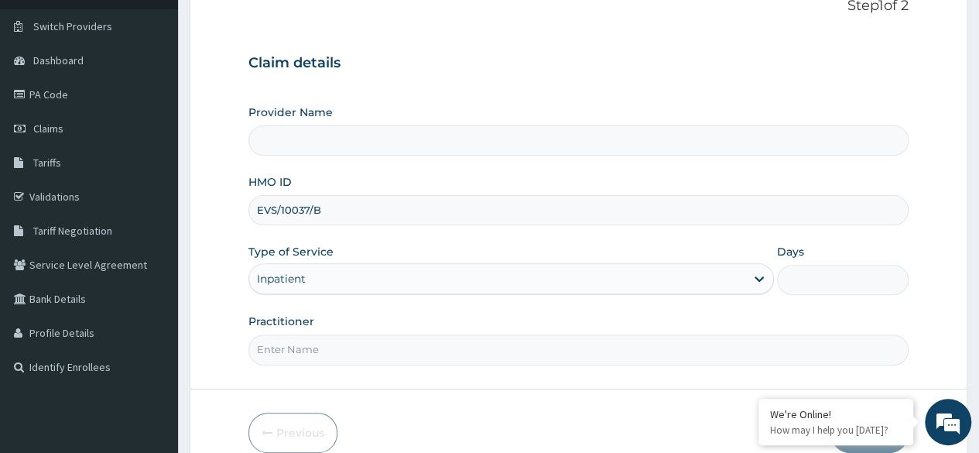
type input "Leah Medical Centre"
click at [817, 275] on input "Days" at bounding box center [843, 280] width 132 height 30
type input "6"
click at [408, 350] on input "Practitioner" at bounding box center [578, 349] width 660 height 30
type input "SPECIALIST"
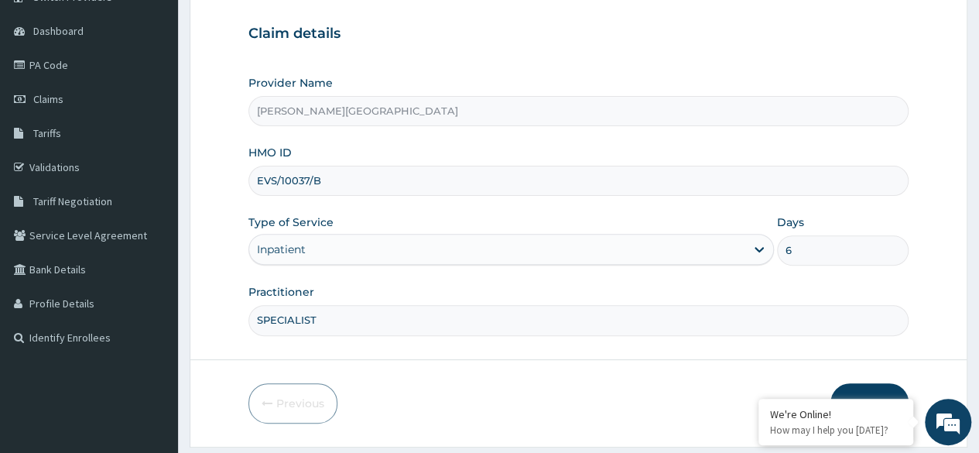
scroll to position [167, 0]
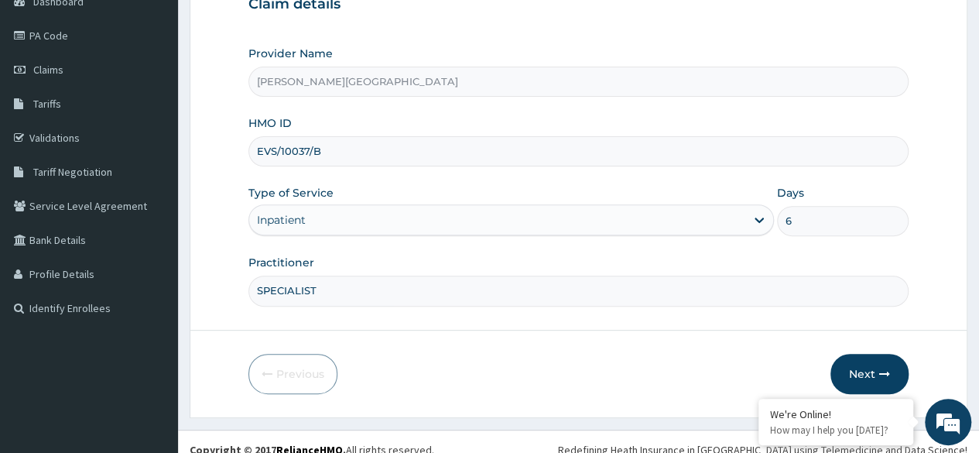
click at [871, 375] on button "Next" at bounding box center [869, 374] width 78 height 40
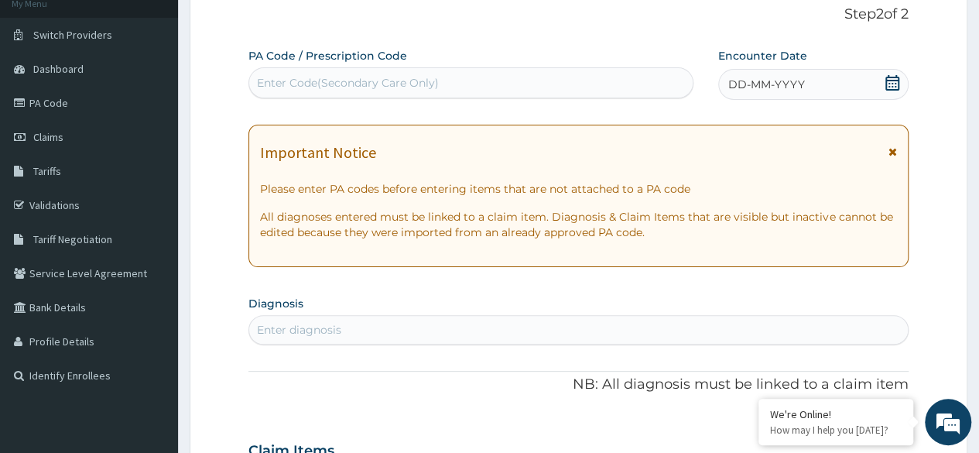
scroll to position [0, 0]
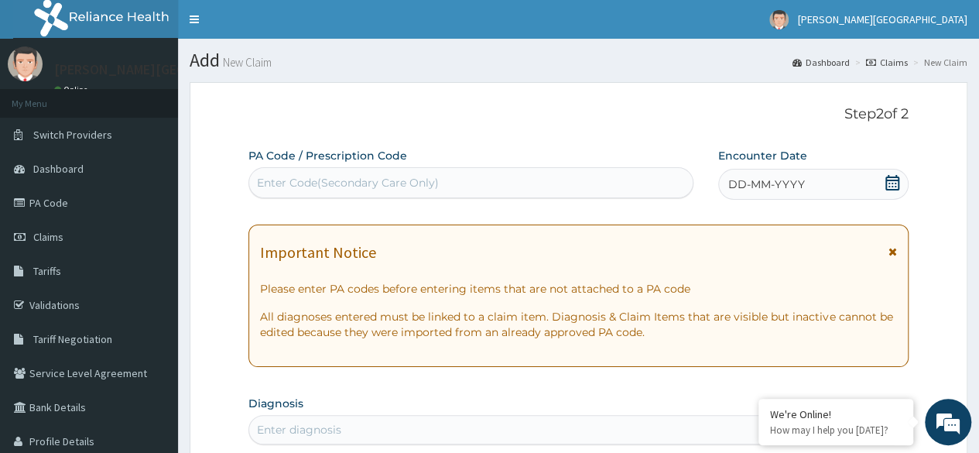
paste input "PA/7C51D2"
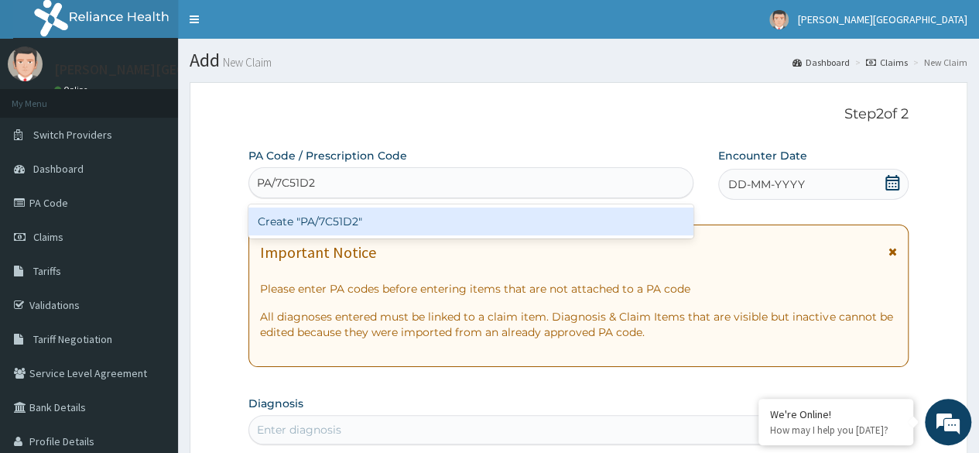
type input "PA/7C51D2"
click at [510, 226] on div "Create "PA/7C51D2"" at bounding box center [470, 221] width 444 height 28
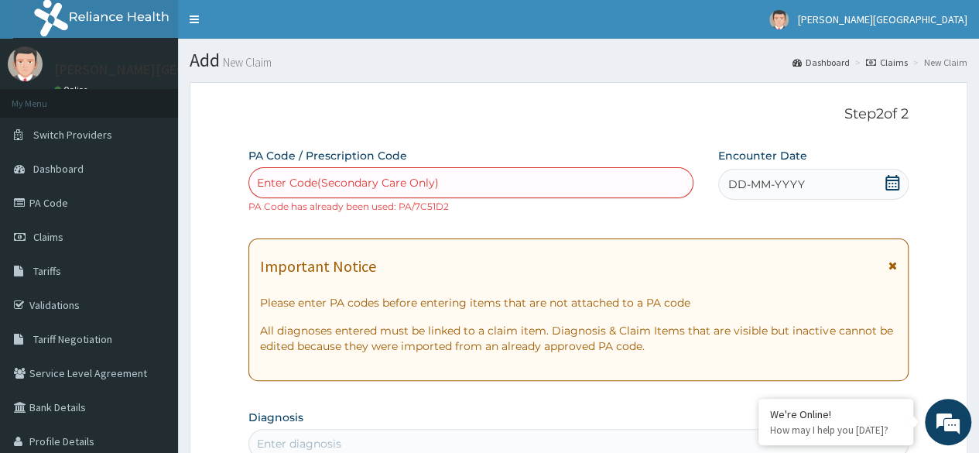
click at [87, 207] on link "PA Code" at bounding box center [89, 203] width 178 height 34
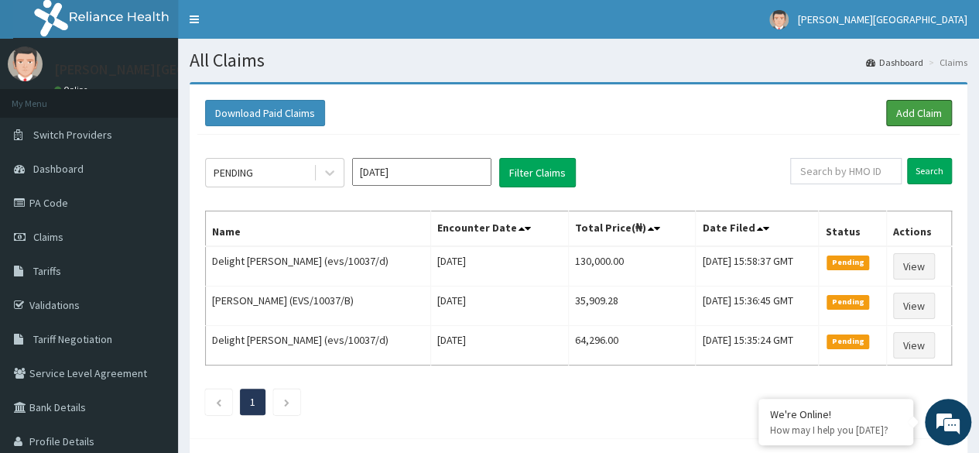
click at [928, 105] on link "Add Claim" at bounding box center [919, 113] width 66 height 26
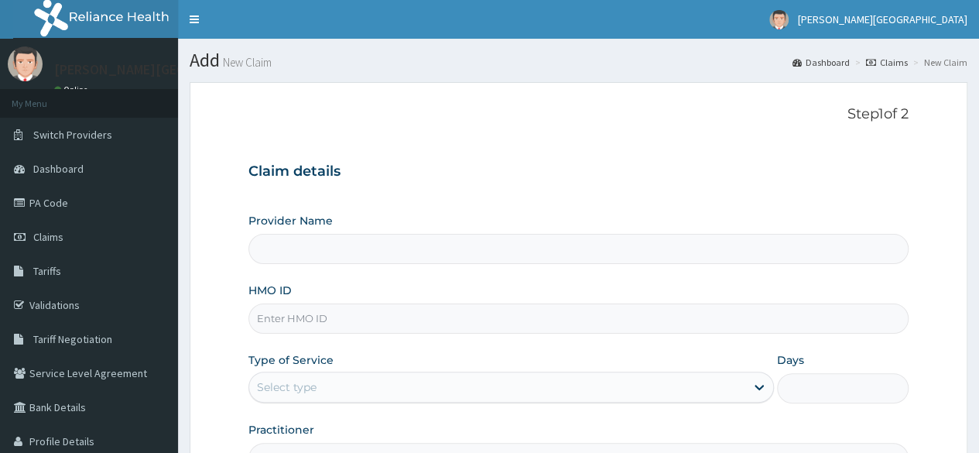
click at [425, 314] on input "HMO ID" at bounding box center [578, 318] width 660 height 30
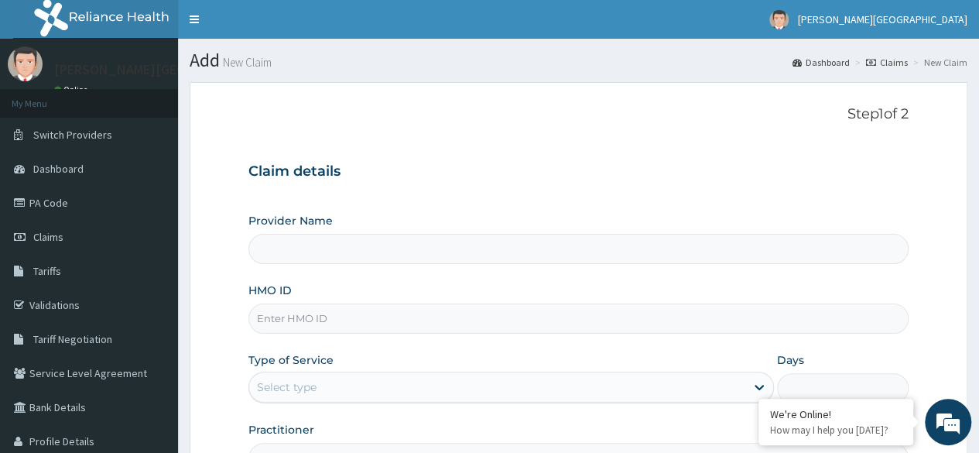
paste input "EVS/10037/B"
type input "EVS/10037/B"
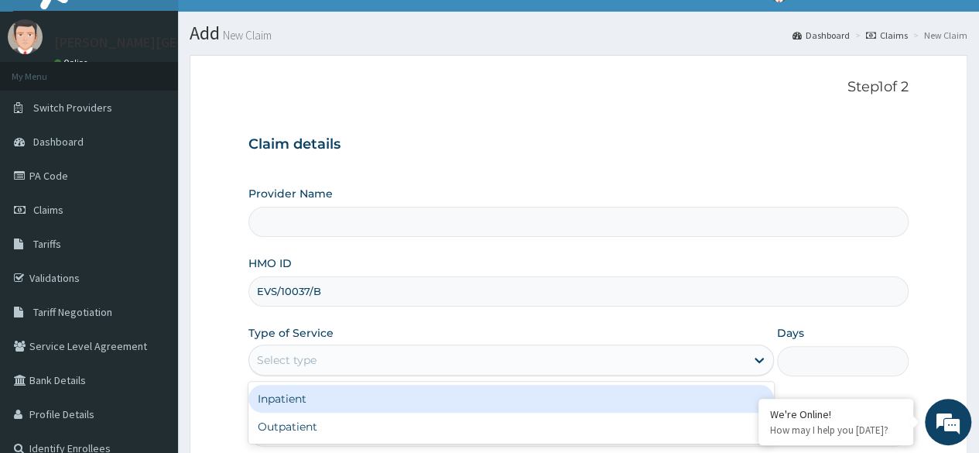
scroll to position [113, 0]
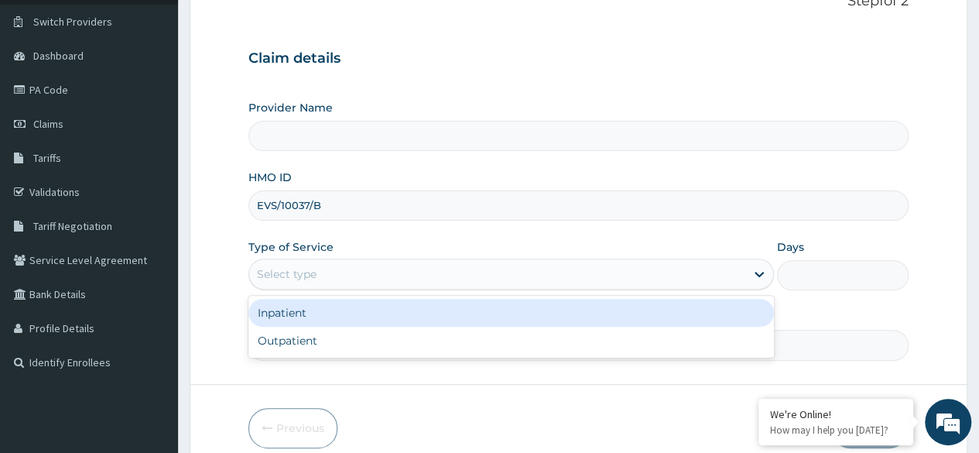
click at [347, 352] on div "Outpatient" at bounding box center [510, 341] width 525 height 28
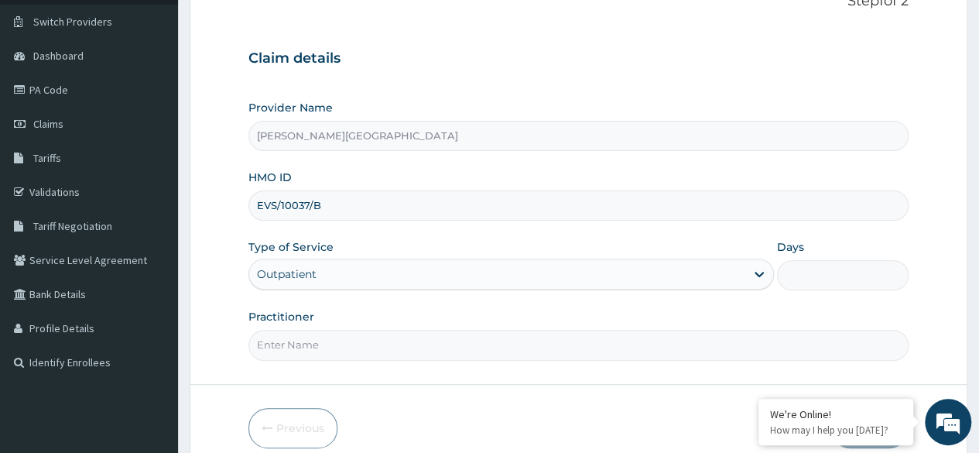
type input "Leah Medical Centre"
type input "1"
click at [351, 345] on input "Practitioner" at bounding box center [578, 345] width 660 height 30
click at [482, 344] on input "Practitioner" at bounding box center [578, 345] width 660 height 30
type input "SPECIALIST"
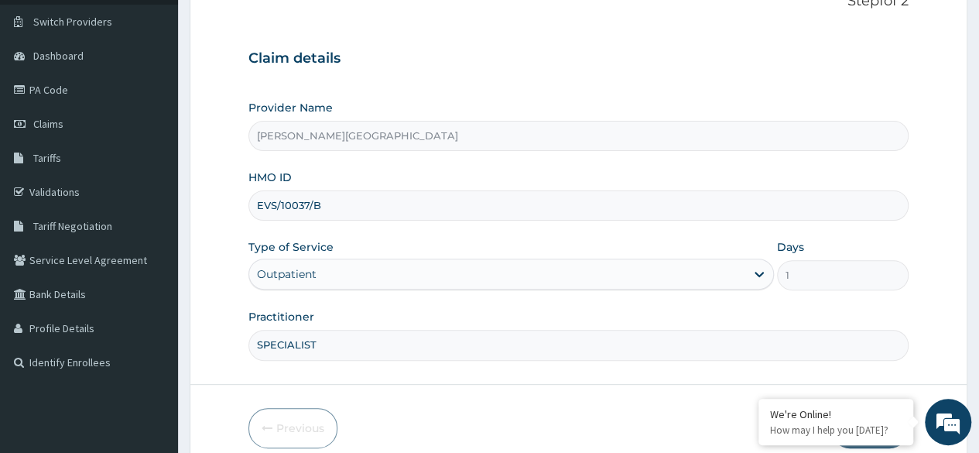
scroll to position [180, 0]
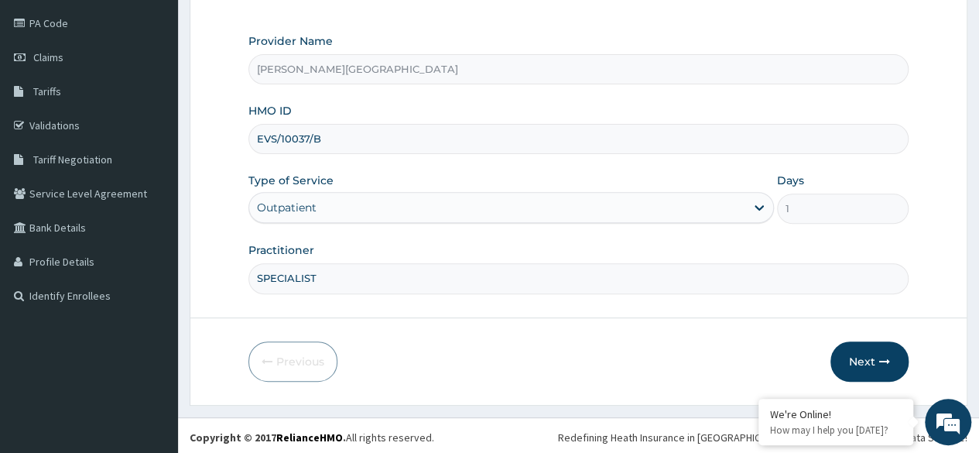
click at [871, 364] on button "Next" at bounding box center [869, 361] width 78 height 40
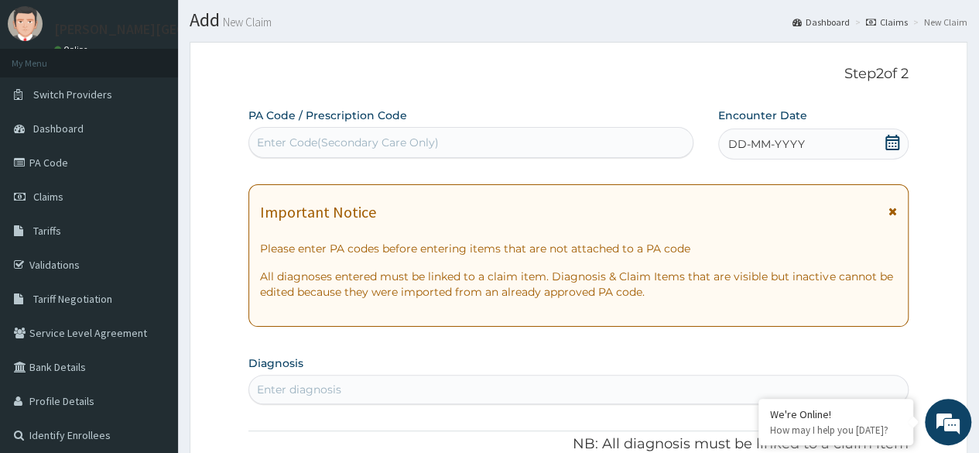
scroll to position [0, 0]
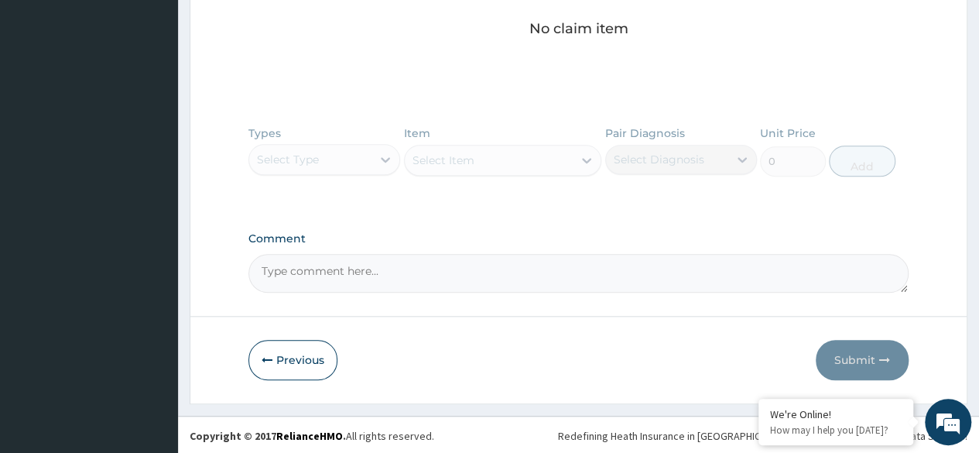
click at [289, 367] on button "Previous" at bounding box center [292, 360] width 89 height 40
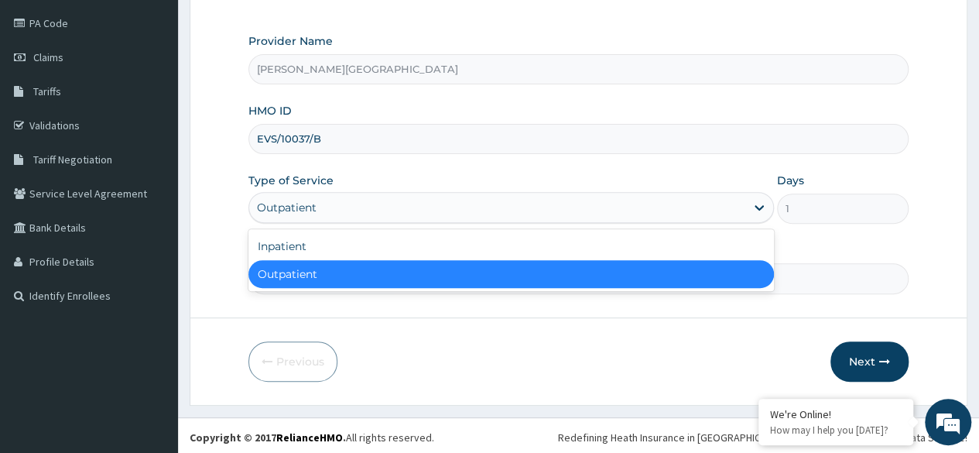
click at [409, 232] on div "Inpatient" at bounding box center [510, 246] width 525 height 28
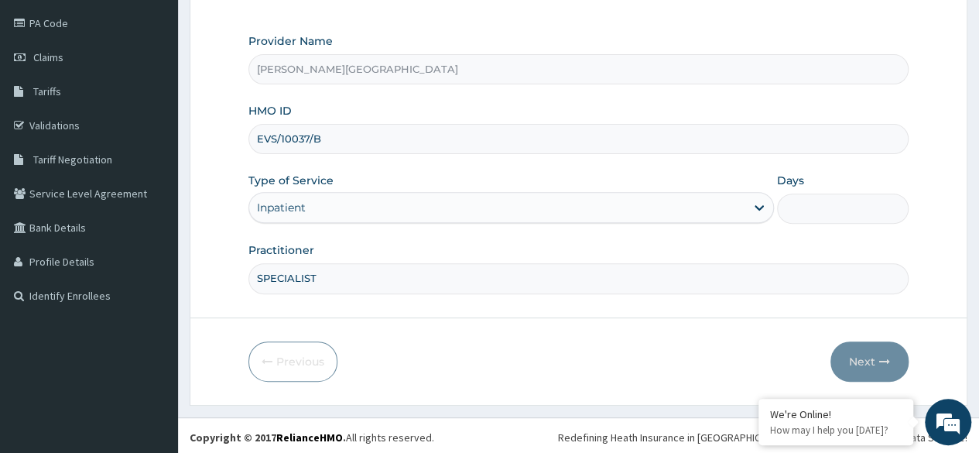
click at [830, 218] on input "Days" at bounding box center [843, 208] width 132 height 30
type input "6"
click at [877, 364] on button "Next" at bounding box center [869, 361] width 78 height 40
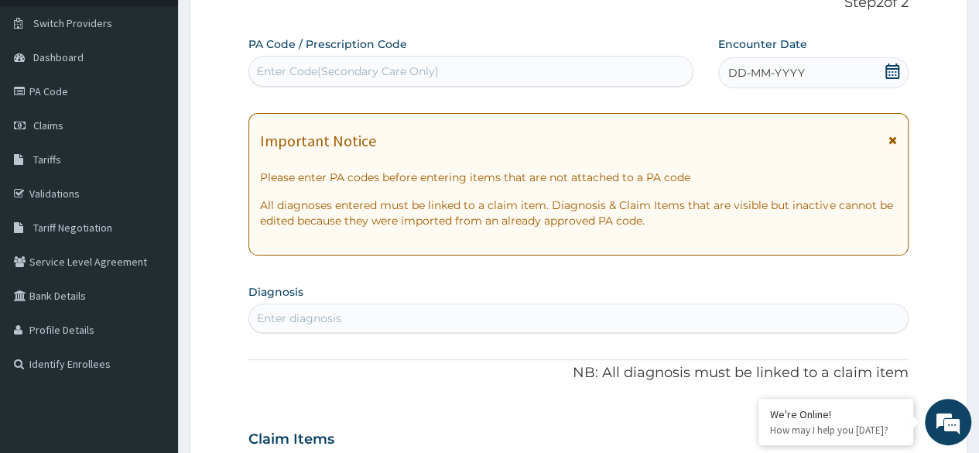
scroll to position [26, 0]
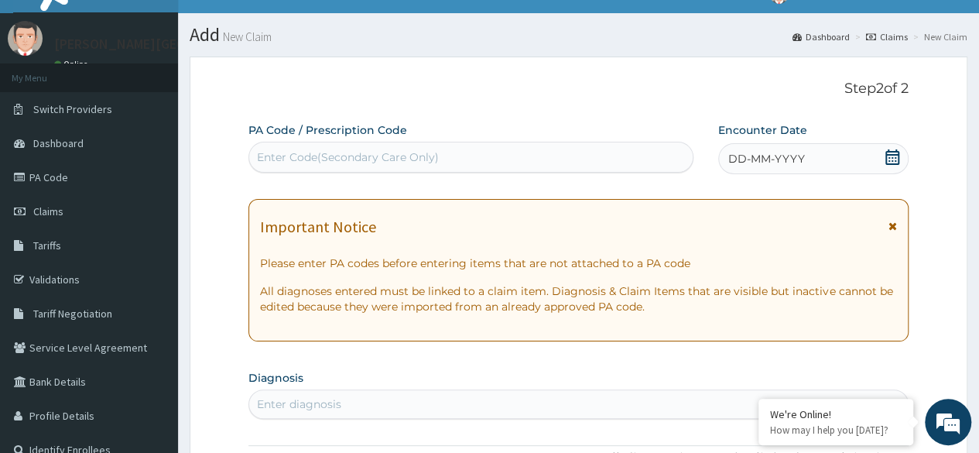
paste input "PA/A54B60"
type input "PA/A54B60"
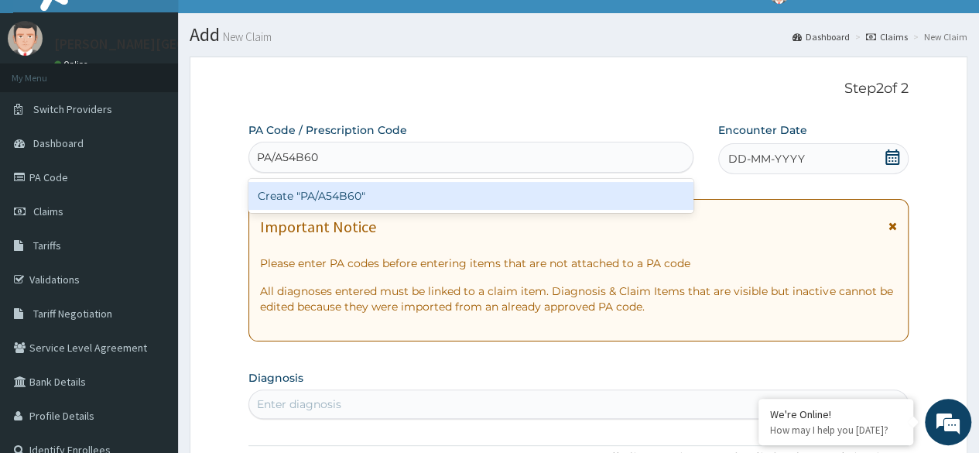
click at [501, 193] on div "Create "PA/A54B60"" at bounding box center [470, 196] width 444 height 28
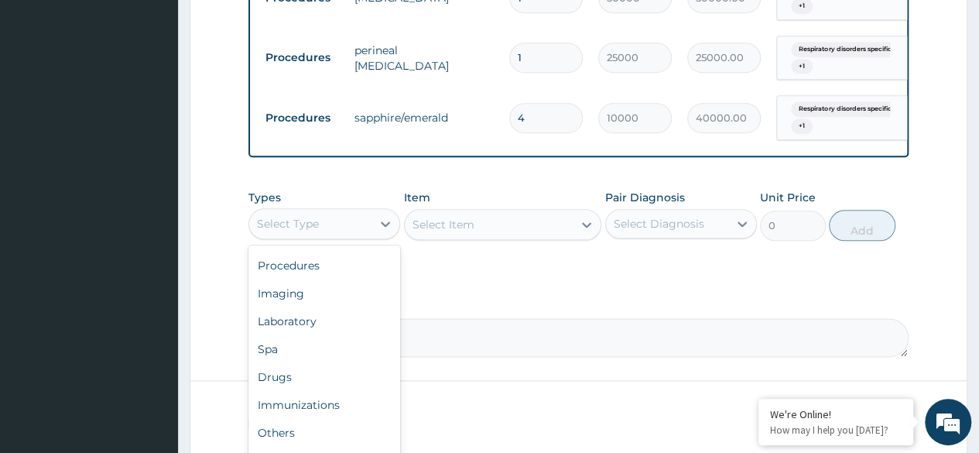
scroll to position [0, 0]
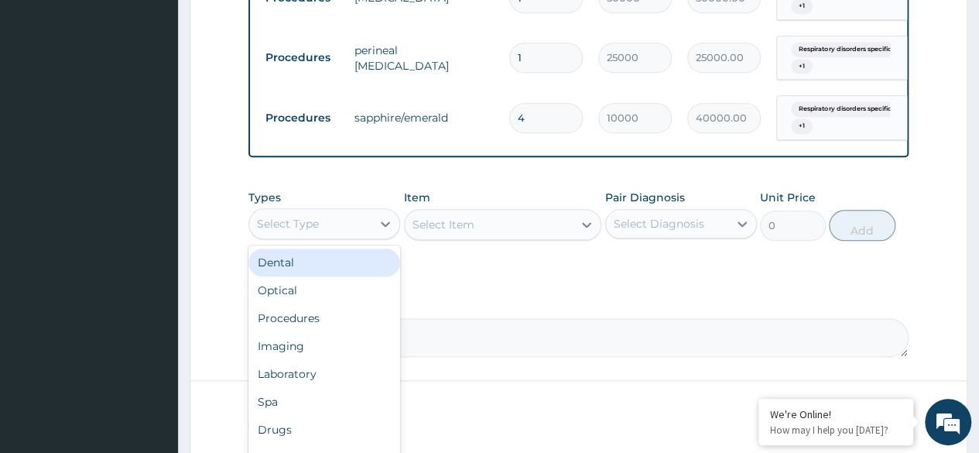
click at [320, 332] on div "Procedures" at bounding box center [324, 318] width 152 height 28
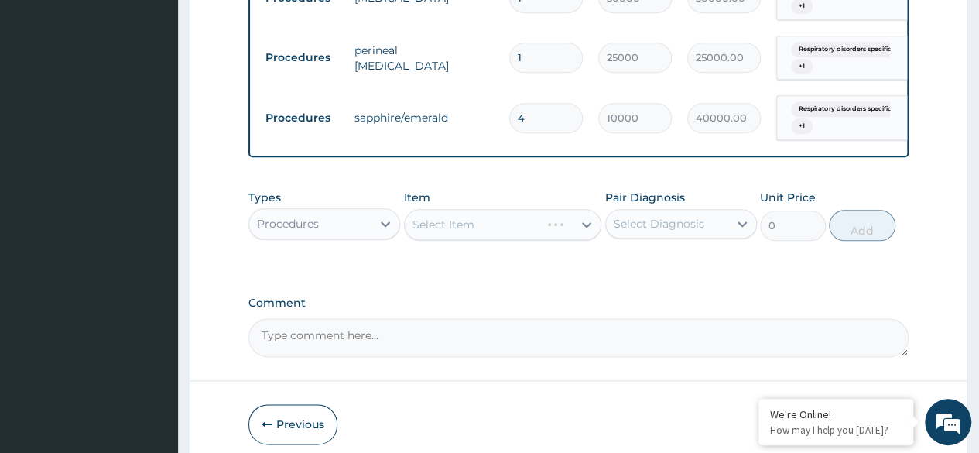
click at [569, 239] on div "Select Item" at bounding box center [503, 224] width 198 height 31
click at [580, 225] on div "Select Item" at bounding box center [503, 224] width 198 height 31
click at [580, 232] on div "Select Item" at bounding box center [503, 224] width 198 height 31
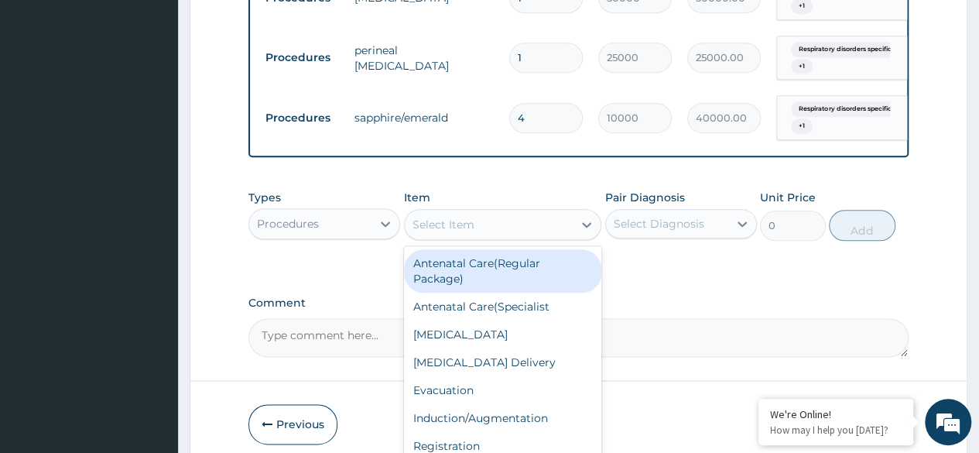
click at [580, 232] on icon at bounding box center [586, 224] width 15 height 15
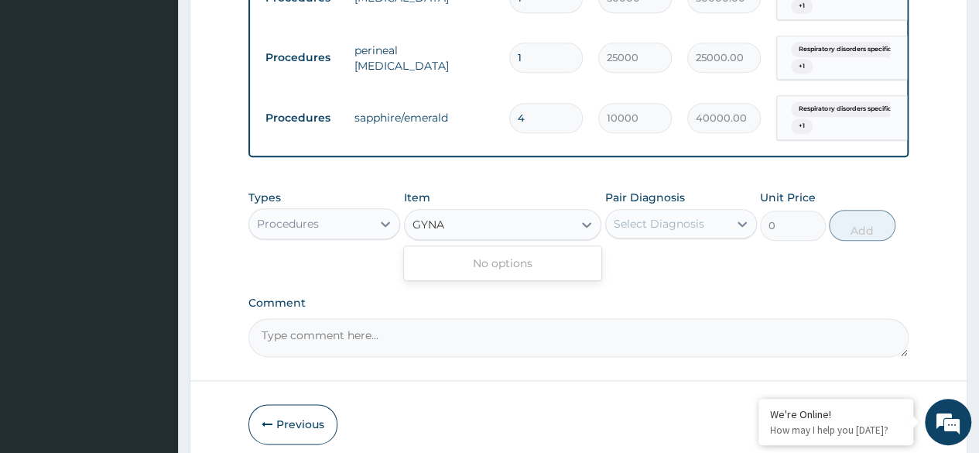
type input "GYN"
click at [529, 277] on div "Gynecologist" at bounding box center [503, 263] width 198 height 28
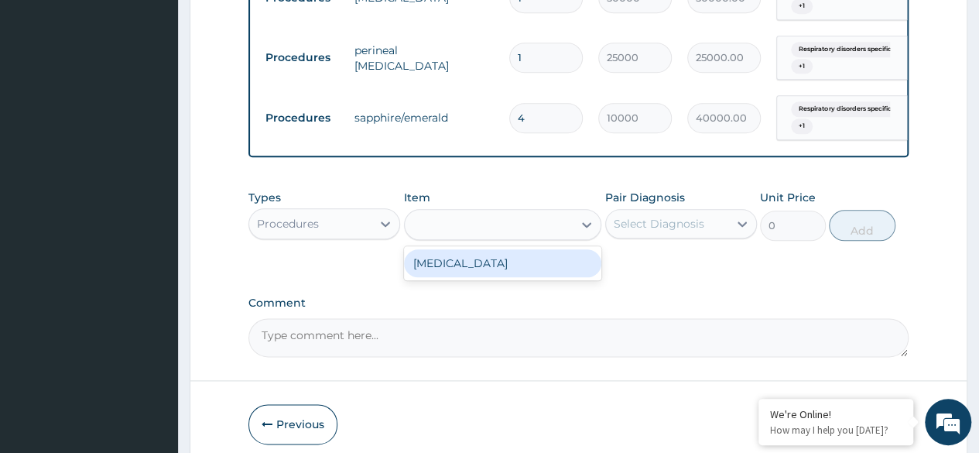
type input "12000"
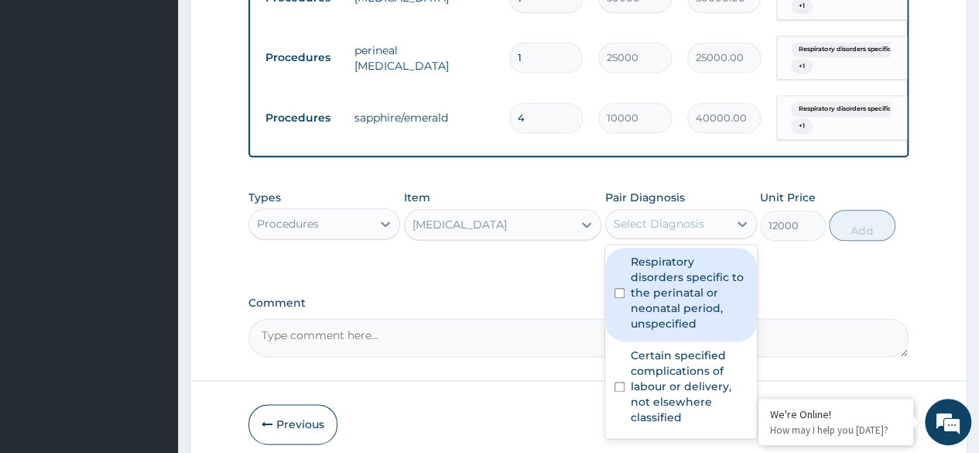
click at [721, 304] on label "Respiratory disorders specific to the perinatal or neonatal period, unspecified" at bounding box center [689, 292] width 117 height 77
checkbox input "true"
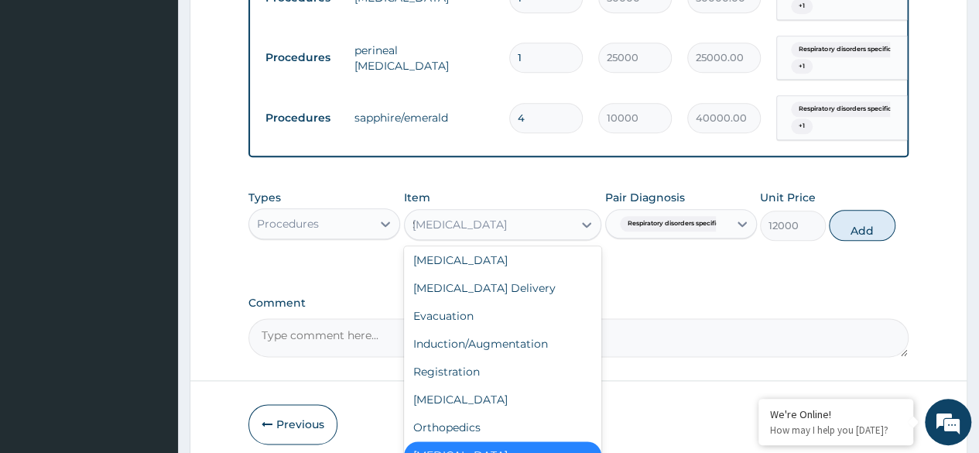
scroll to position [3, 0]
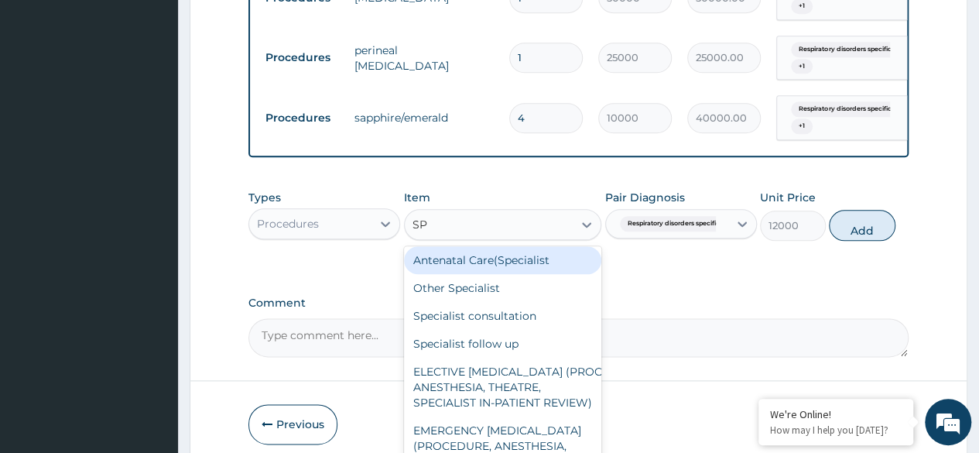
type input "SPE"
click at [530, 330] on div "Specialist consultation" at bounding box center [503, 316] width 198 height 28
type input "20000"
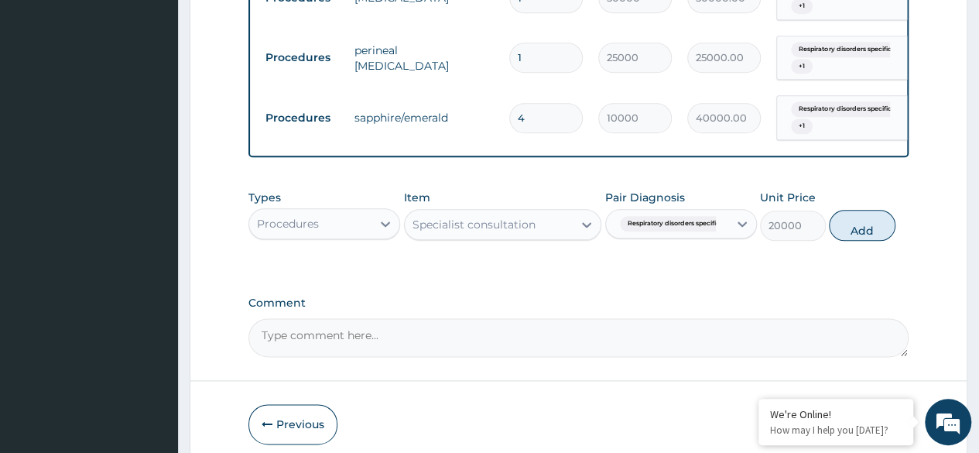
click at [720, 231] on input "text" at bounding box center [720, 223] width 2 height 15
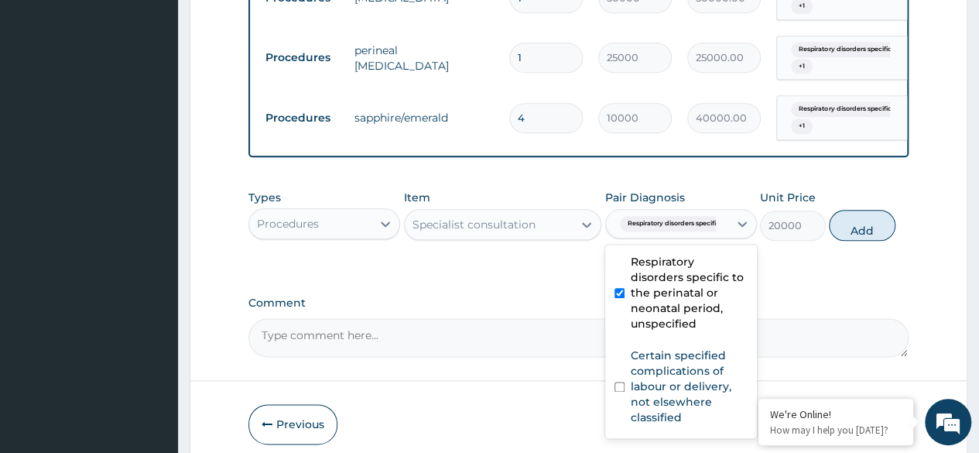
click at [690, 382] on label "Certain specified complications of labour or delivery, not elsewhere classified" at bounding box center [689, 385] width 117 height 77
checkbox input "true"
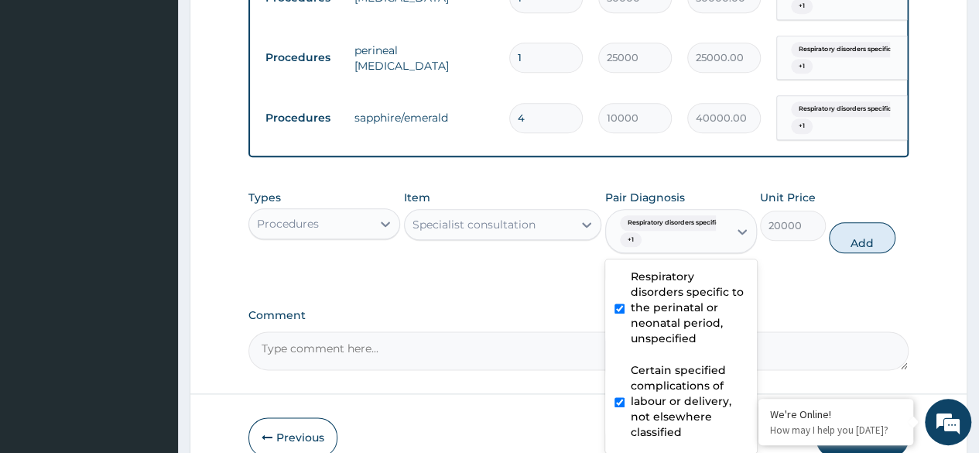
click at [455, 357] on textarea "Comment" at bounding box center [578, 350] width 660 height 39
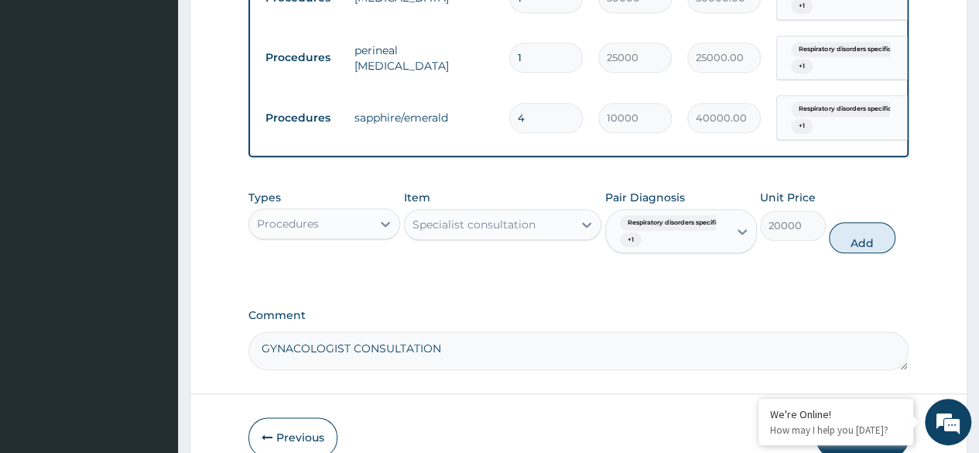
click at [286, 358] on textarea "GYNACOLOGIST CONSULTATION" at bounding box center [578, 350] width 660 height 39
type textarea "GYNAECOLOGIST CONSULTATION"
click at [871, 240] on button "Add" at bounding box center [862, 237] width 66 height 31
type input "0"
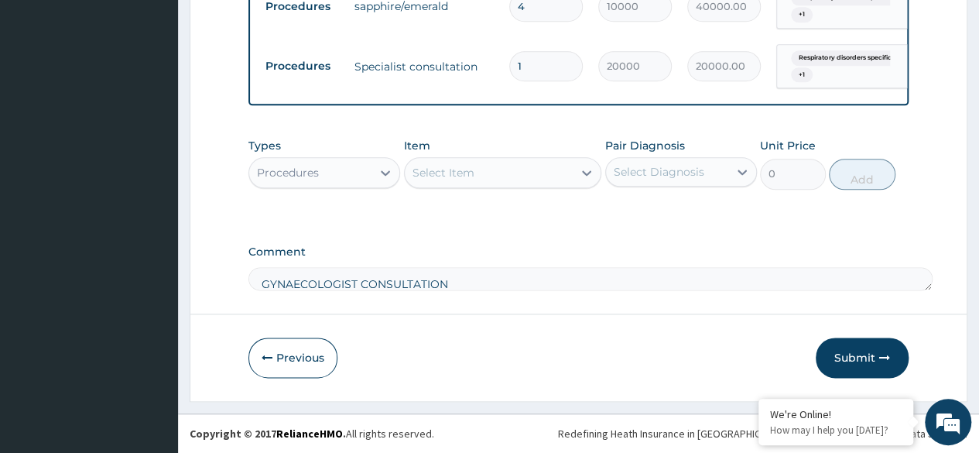
scroll to position [915, 0]
click at [846, 364] on button "Submit" at bounding box center [862, 357] width 93 height 40
